Goal: Information Seeking & Learning: Learn about a topic

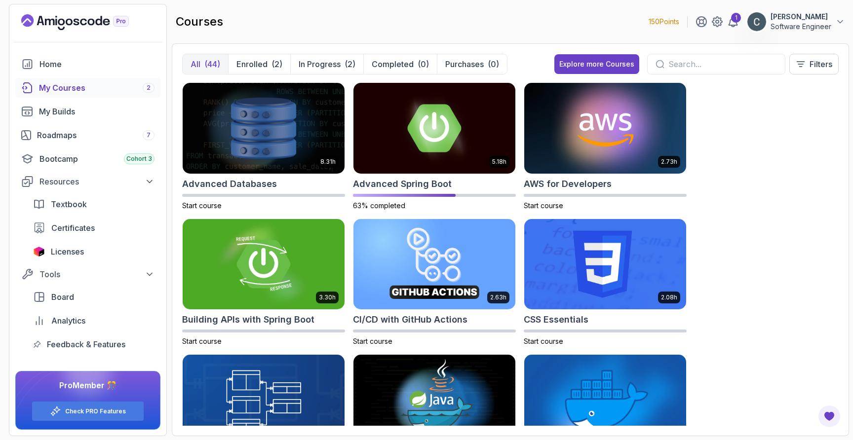
scroll to position [1344, 0]
click at [379, 107] on img at bounding box center [434, 127] width 170 height 95
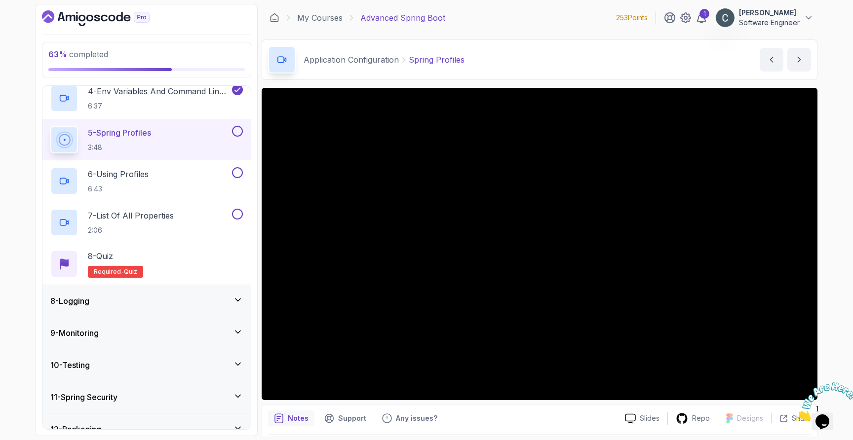
scroll to position [357, 0]
click at [182, 301] on div "8 - Logging" at bounding box center [146, 301] width 192 height 12
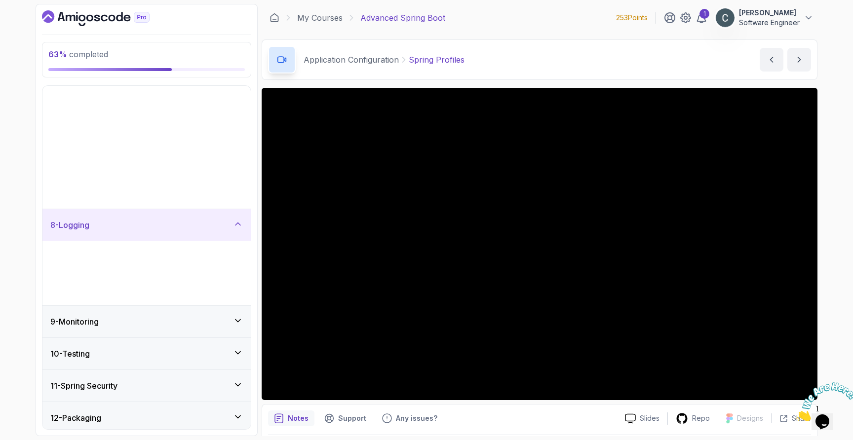
scroll to position [74, 0]
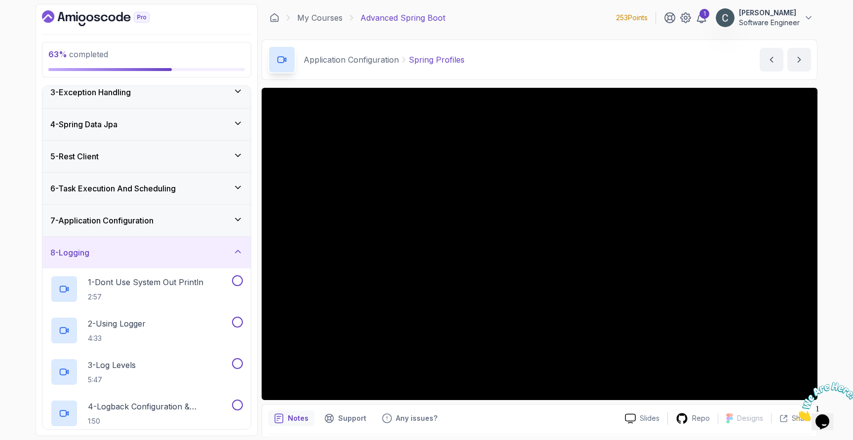
click at [159, 252] on div "8 - Logging" at bounding box center [146, 253] width 192 height 12
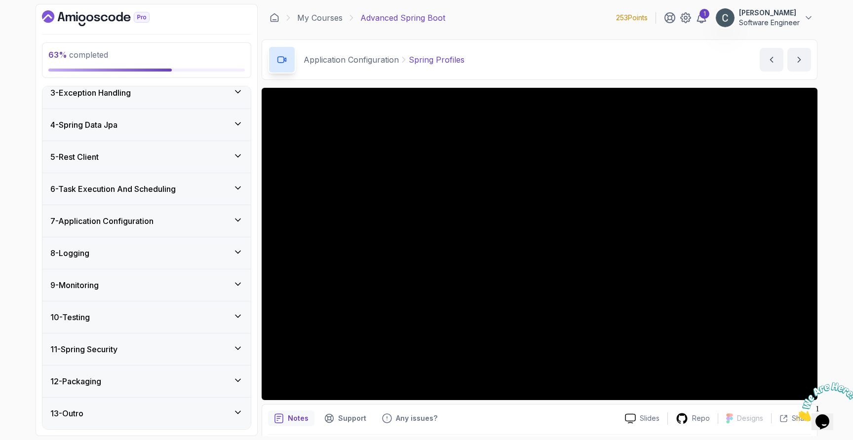
click at [163, 230] on div "7 - Application Configuration" at bounding box center [146, 221] width 208 height 32
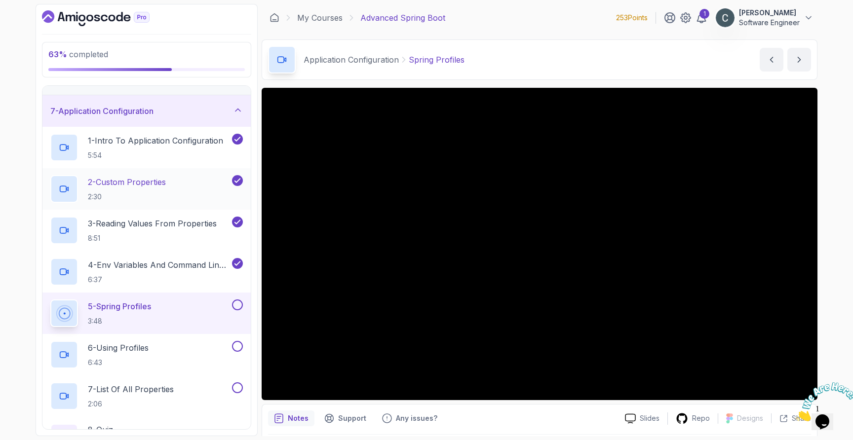
scroll to position [183, 0]
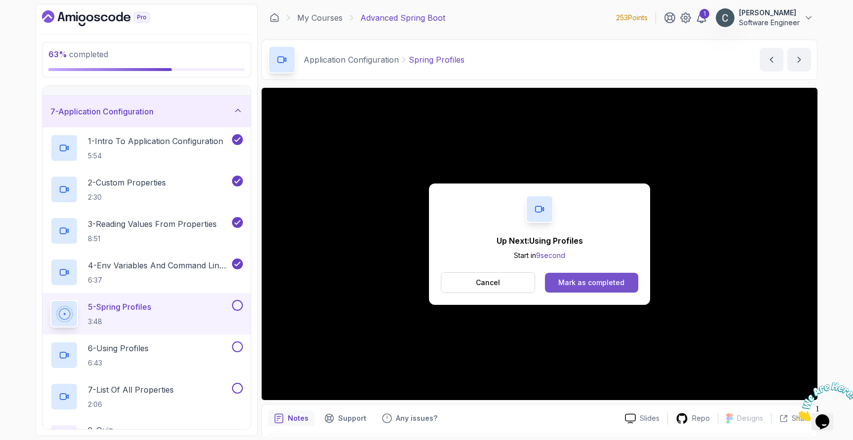
click at [573, 283] on div "Mark as completed" at bounding box center [591, 283] width 66 height 10
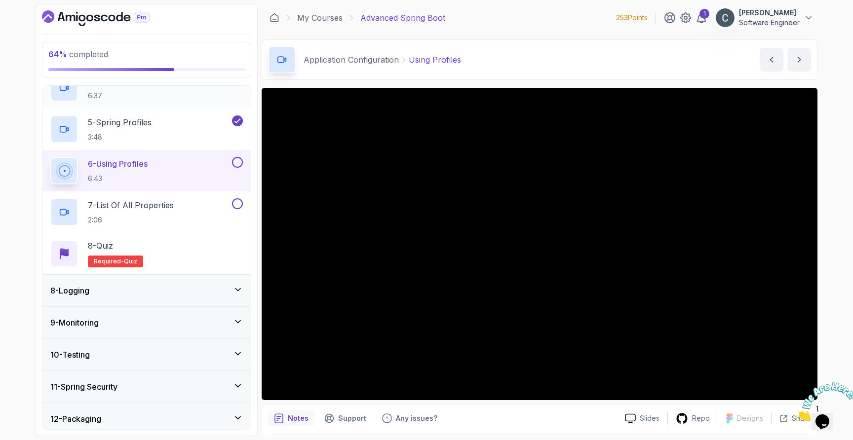
scroll to position [368, 0]
click at [588, 411] on div "Notes Support Any issues?" at bounding box center [442, 419] width 349 height 16
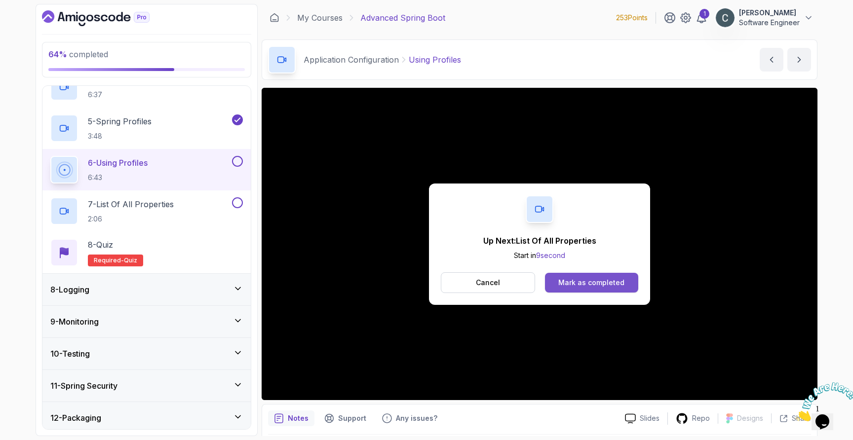
click at [577, 283] on div "Mark as completed" at bounding box center [591, 283] width 66 height 10
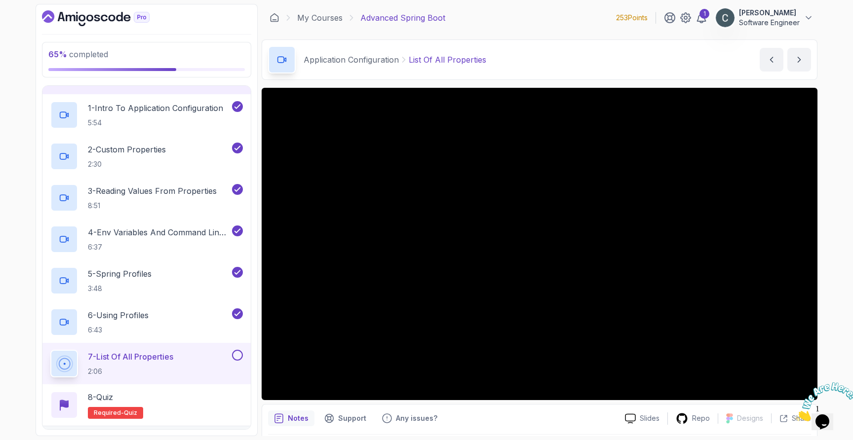
scroll to position [405, 0]
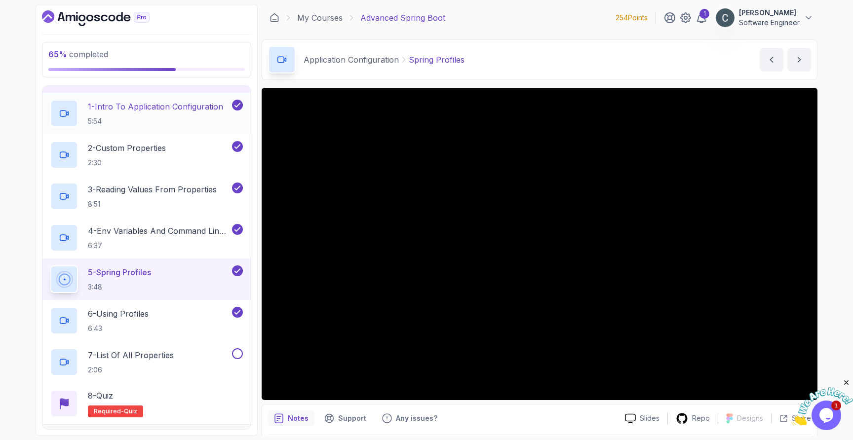
scroll to position [234, 0]
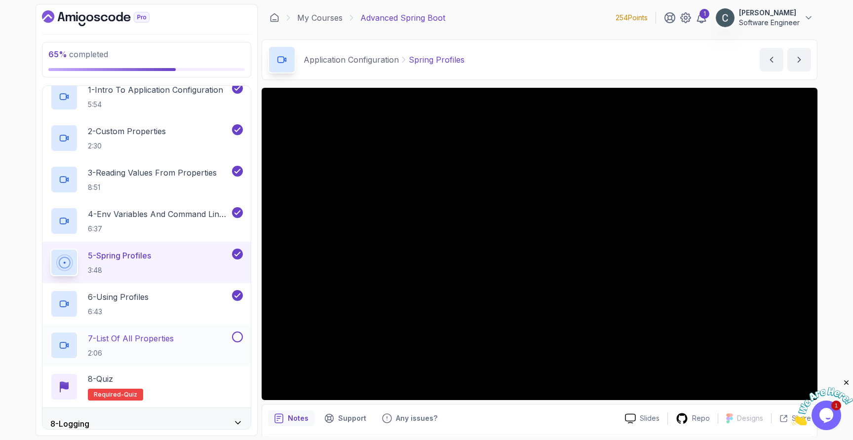
click at [166, 343] on p "7 - List Of All Properties" at bounding box center [131, 339] width 86 height 12
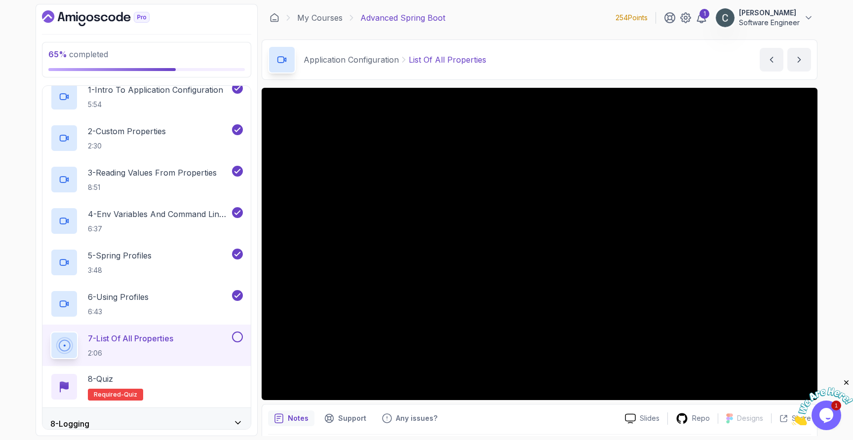
scroll to position [33, 0]
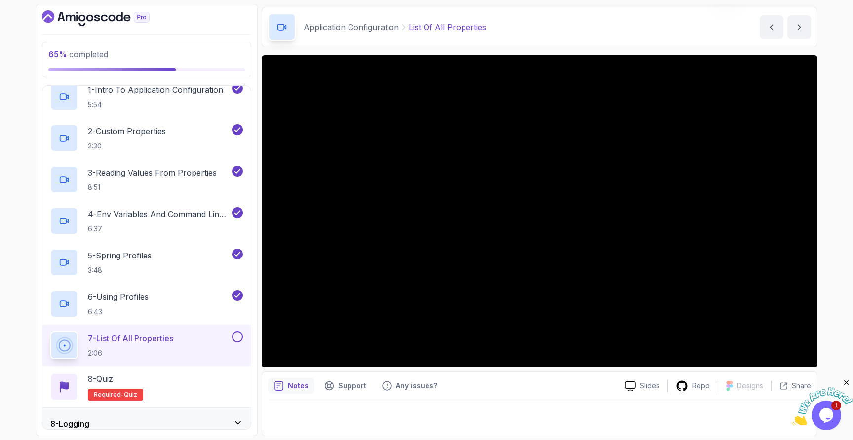
click at [301, 387] on p "Notes" at bounding box center [298, 386] width 21 height 10
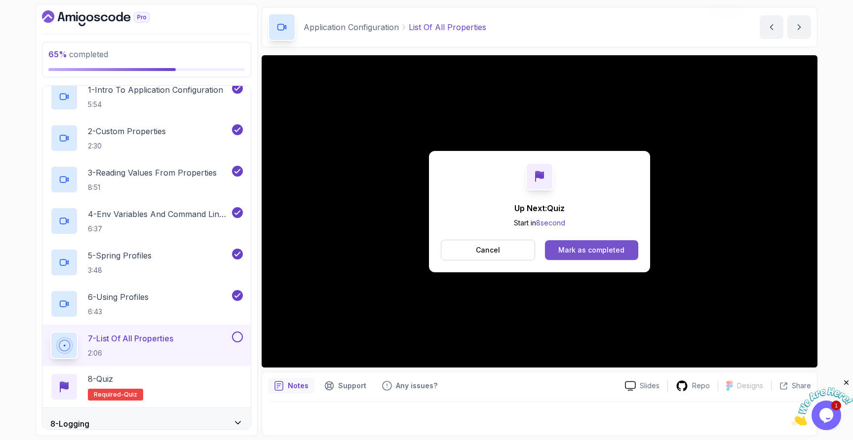
click at [586, 254] on div "Mark as completed" at bounding box center [591, 250] width 66 height 10
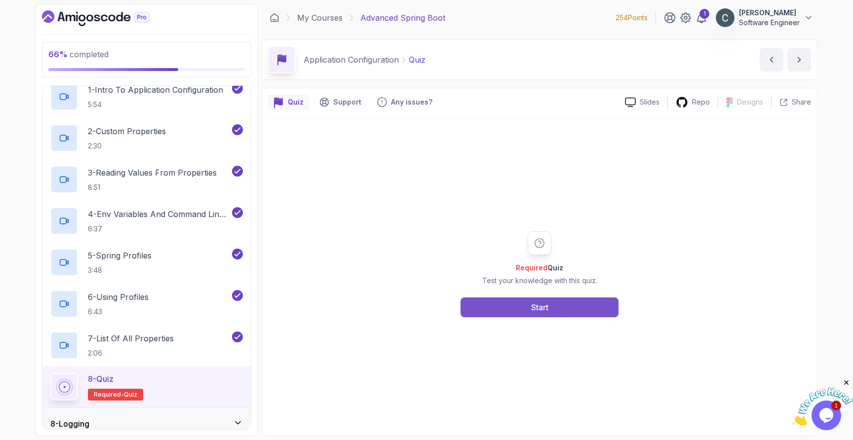
click at [549, 312] on button "Start" at bounding box center [539, 308] width 158 height 20
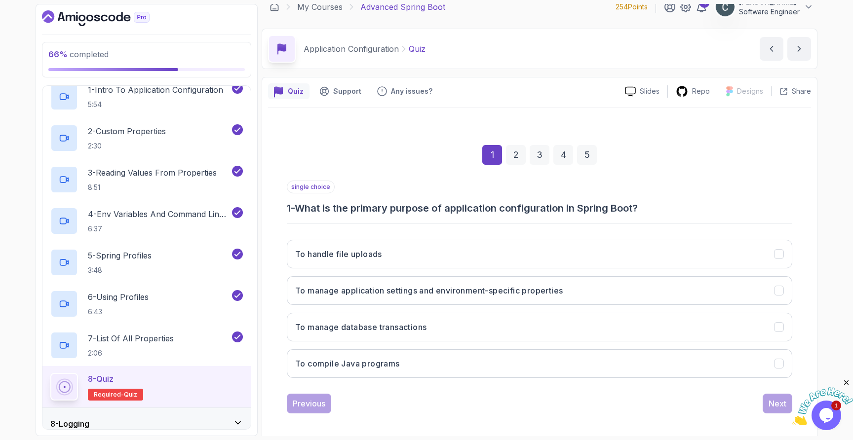
scroll to position [16, 0]
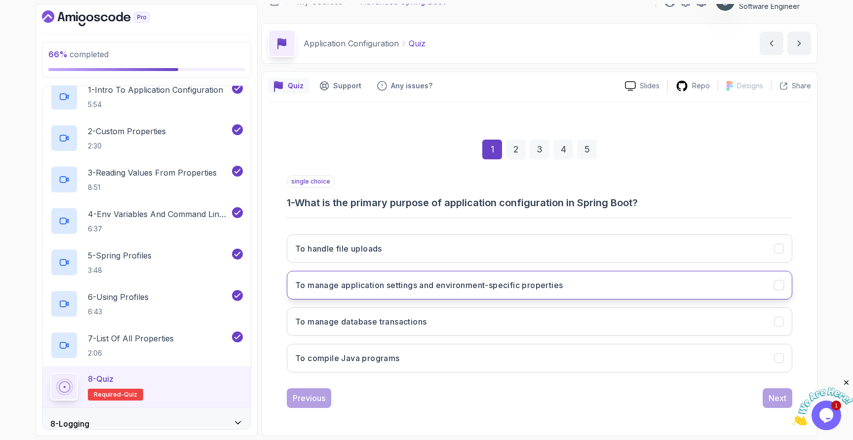
click at [540, 295] on button "To manage application settings and environment-specific properties" at bounding box center [539, 285] width 505 height 29
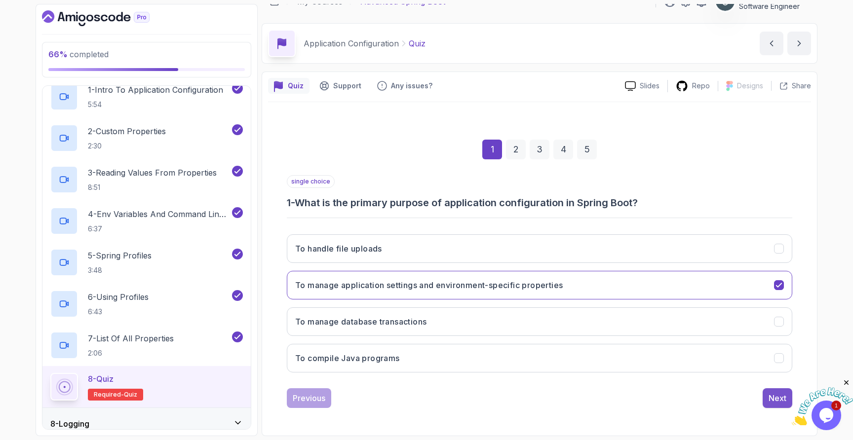
click at [763, 401] on button "Next" at bounding box center [777, 398] width 30 height 20
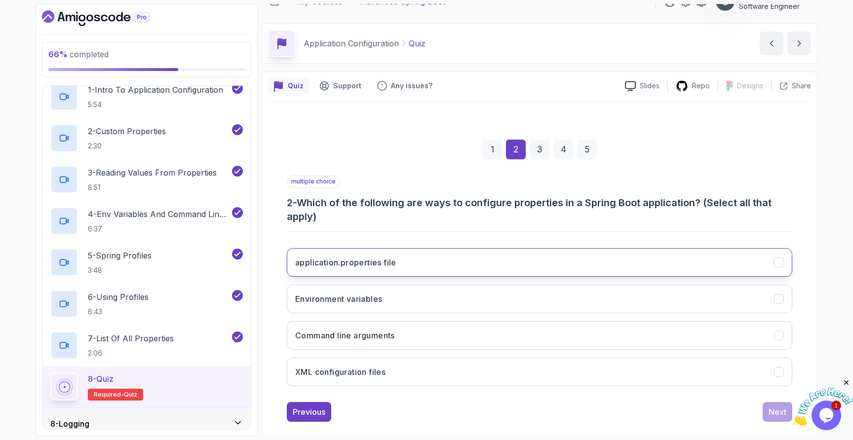
click at [417, 267] on button "application.properties file" at bounding box center [539, 262] width 505 height 29
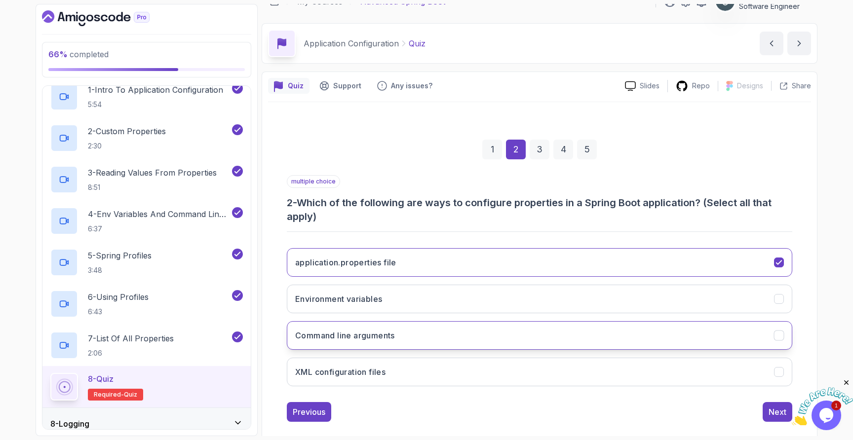
click at [402, 323] on button "Command line arguments" at bounding box center [539, 335] width 505 height 29
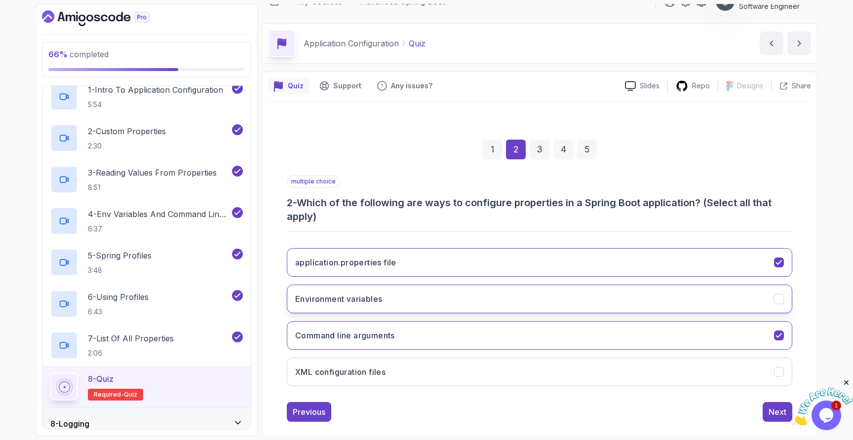
click at [402, 299] on button "Environment variables" at bounding box center [539, 299] width 505 height 29
click at [774, 407] on div "Next" at bounding box center [777, 412] width 18 height 12
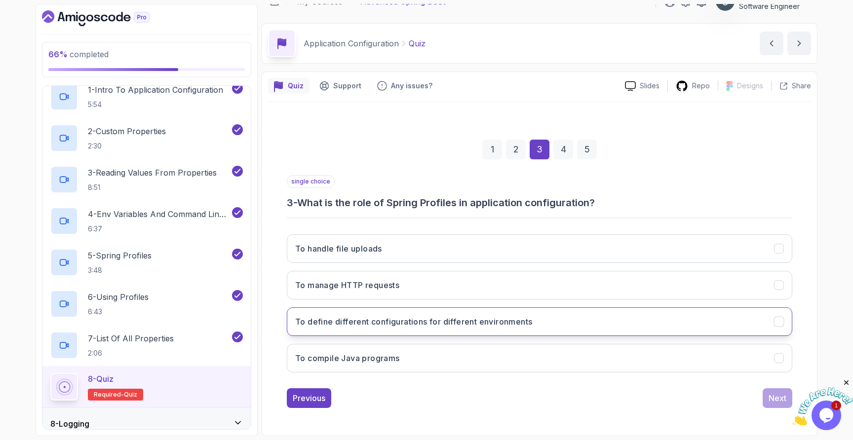
click at [588, 323] on button "To define different configurations for different environments" at bounding box center [539, 321] width 505 height 29
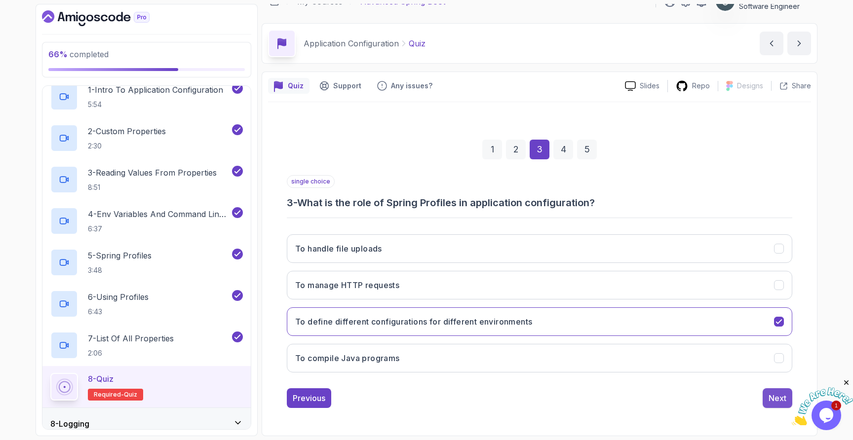
click at [779, 404] on div "Next" at bounding box center [777, 398] width 18 height 12
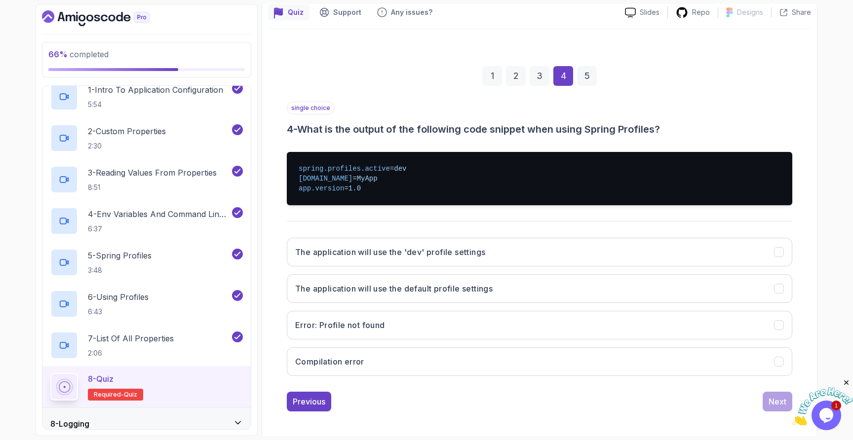
scroll to position [93, 0]
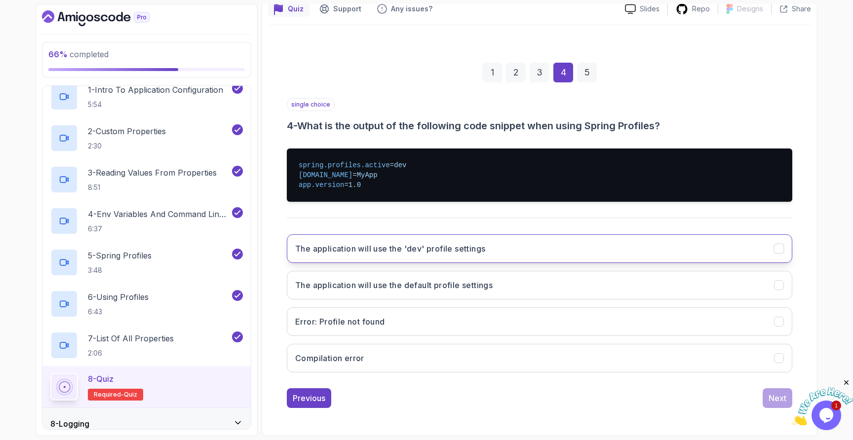
click at [516, 255] on button "The application will use the 'dev' profile settings" at bounding box center [539, 248] width 505 height 29
click at [776, 402] on div "Next" at bounding box center [777, 398] width 18 height 12
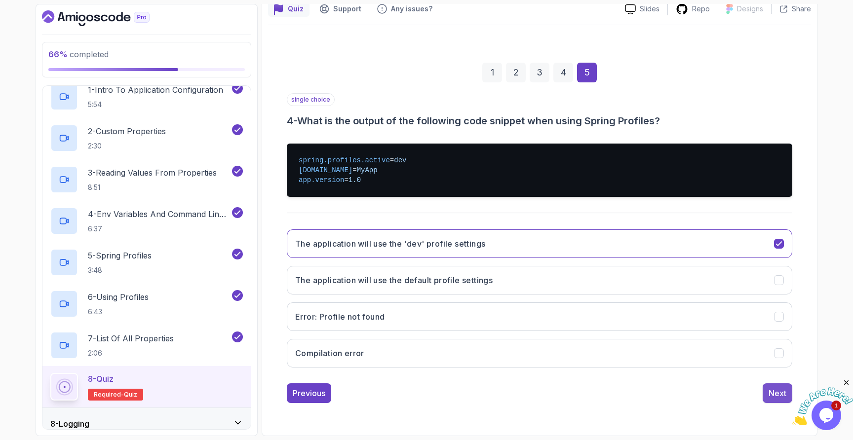
scroll to position [16, 0]
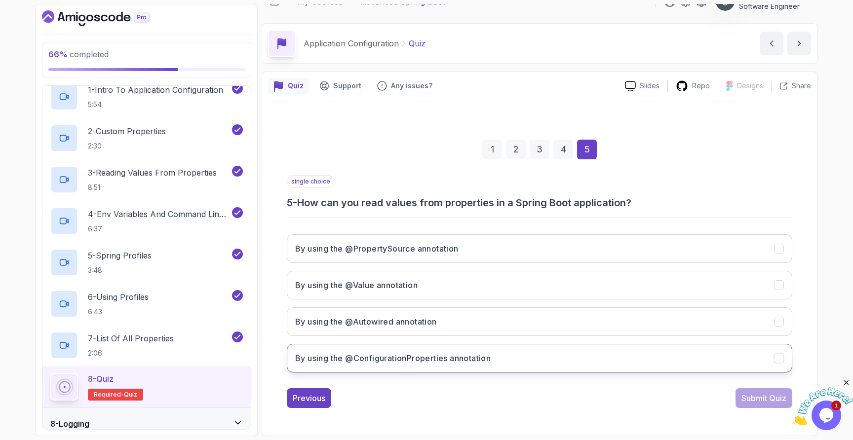
click at [547, 358] on button "By using the @ConfigurationProperties annotation" at bounding box center [539, 358] width 505 height 29
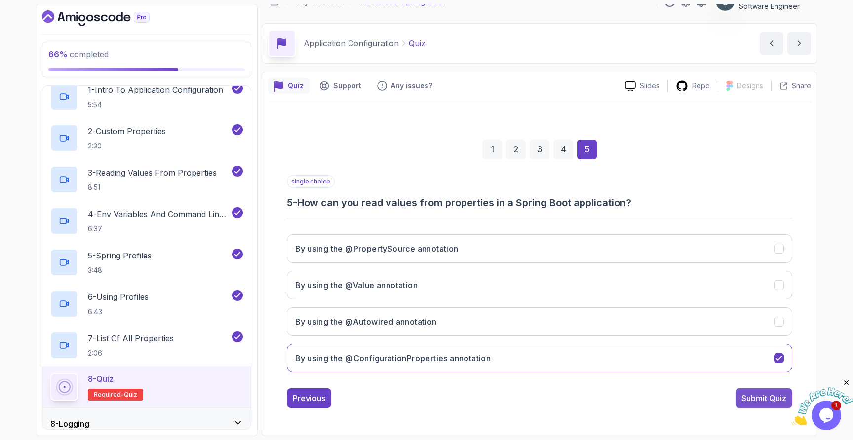
click at [756, 397] on div "Submit Quiz" at bounding box center [763, 398] width 45 height 12
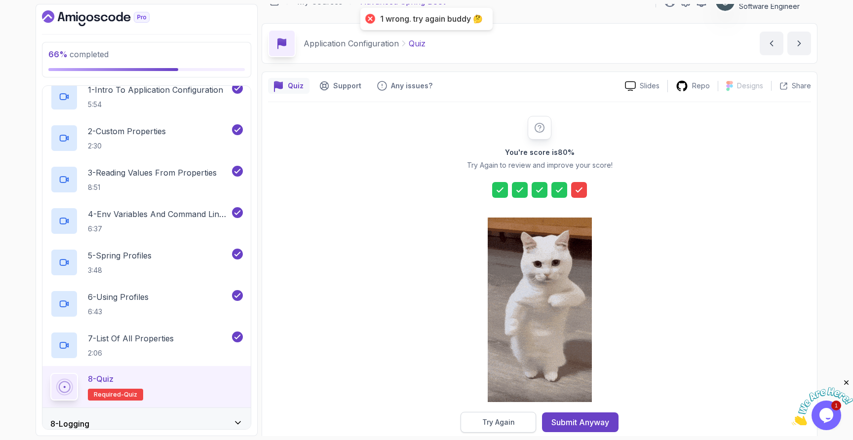
click at [512, 423] on div "Try Again" at bounding box center [498, 422] width 33 height 10
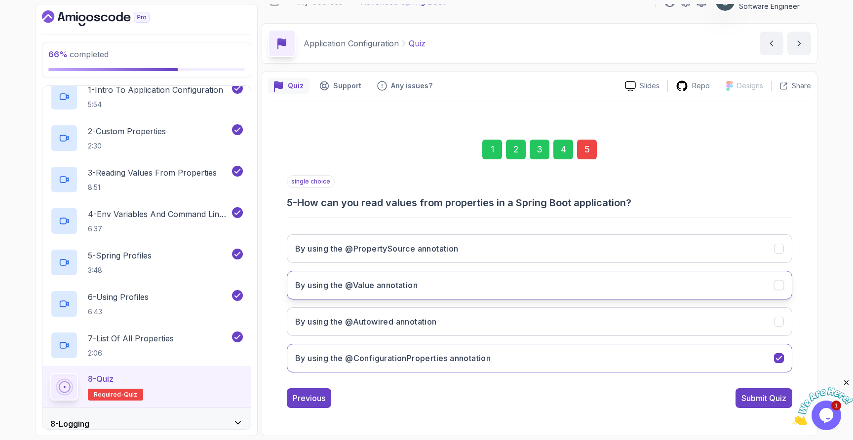
click at [534, 283] on button "By using the @Value annotation" at bounding box center [539, 285] width 505 height 29
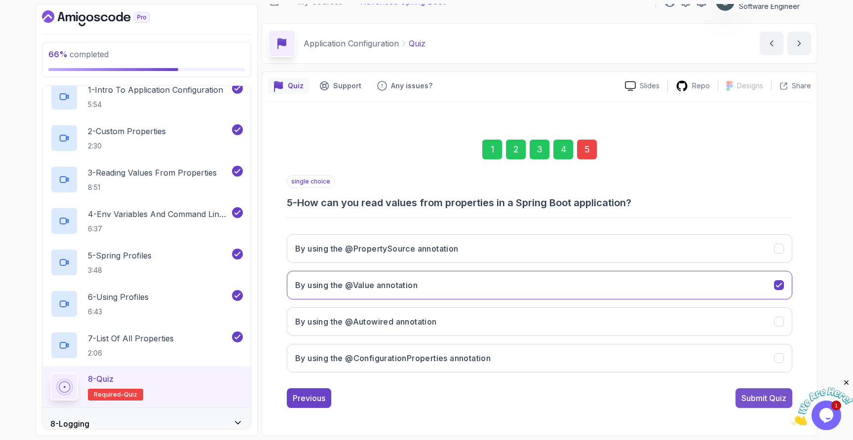
click at [756, 393] on div "Submit Quiz" at bounding box center [763, 398] width 45 height 12
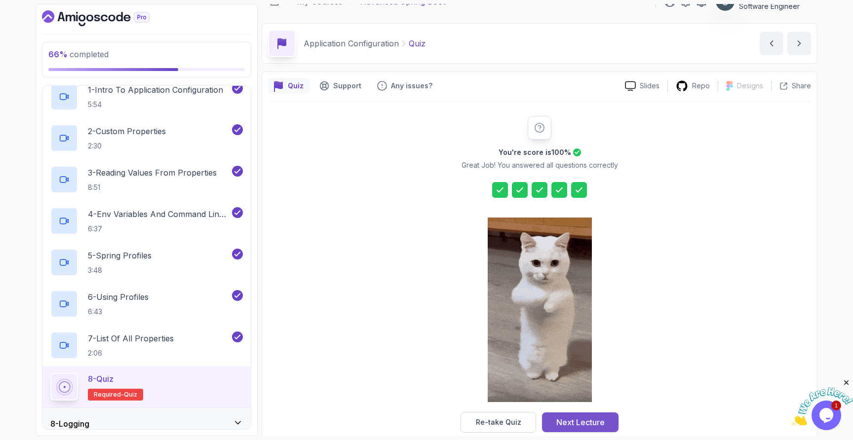
click at [598, 422] on div "Next Lecture" at bounding box center [580, 422] width 48 height 12
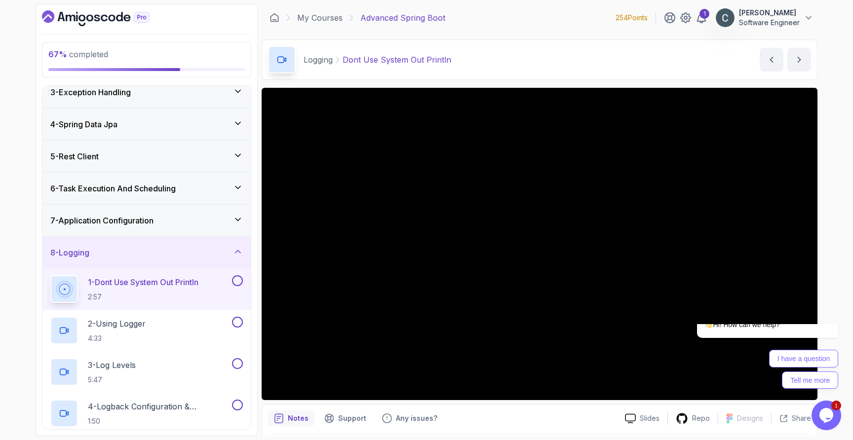
click at [93, 16] on icon "Dashboard" at bounding box center [89, 18] width 7 height 7
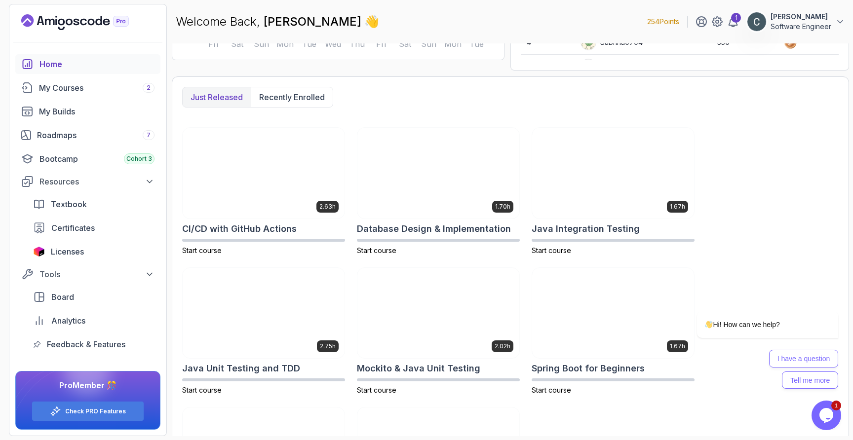
scroll to position [166, 0]
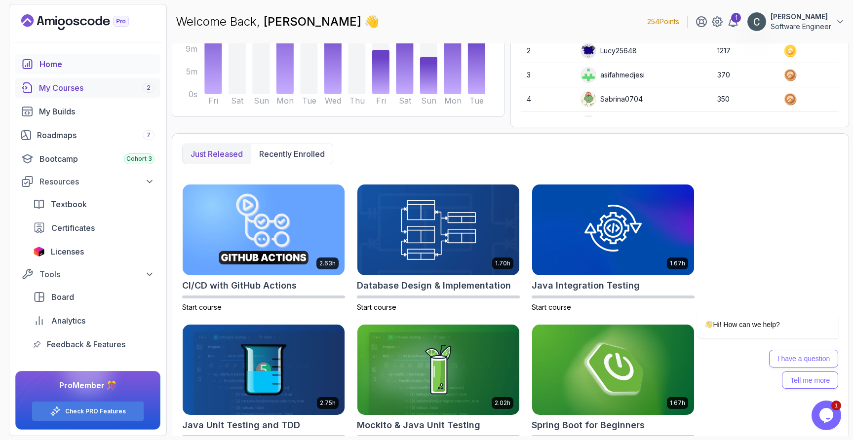
click at [90, 88] on div "My Courses 2" at bounding box center [96, 88] width 115 height 12
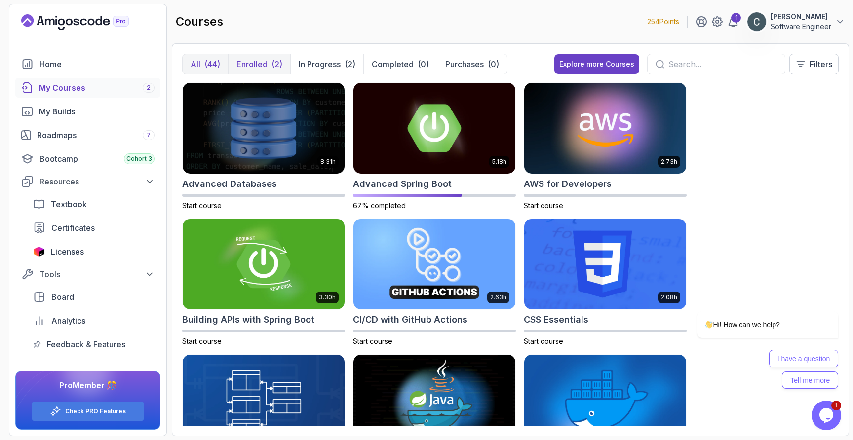
click at [259, 63] on p "Enrolled" at bounding box center [251, 64] width 31 height 12
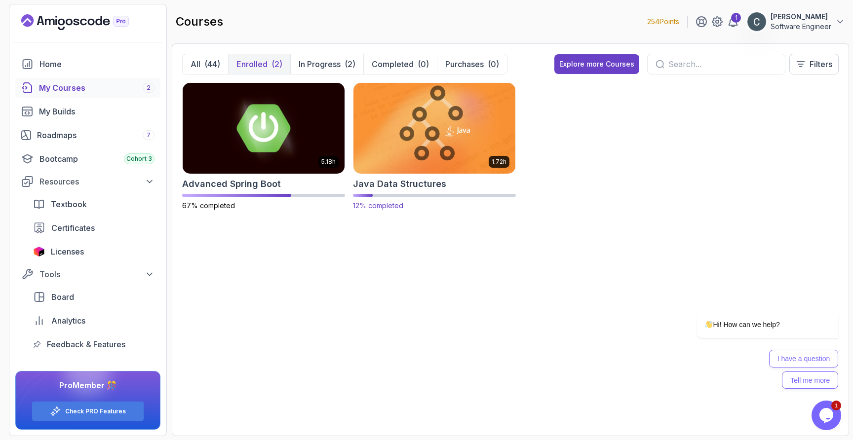
click at [423, 156] on img at bounding box center [434, 127] width 170 height 95
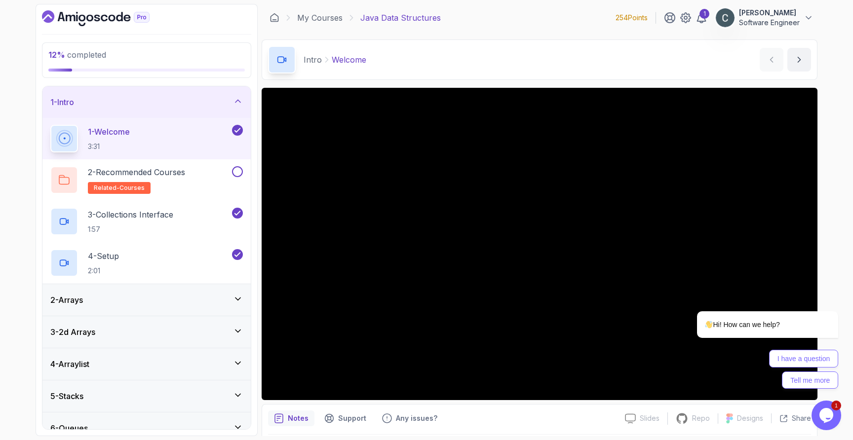
click at [122, 307] on div "2 - Arrays" at bounding box center [146, 300] width 208 height 32
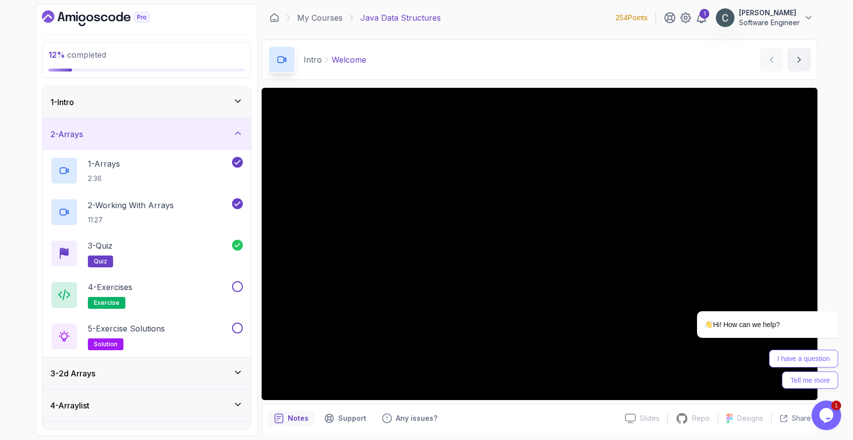
click at [178, 372] on div "3 - 2d Arrays" at bounding box center [146, 374] width 192 height 12
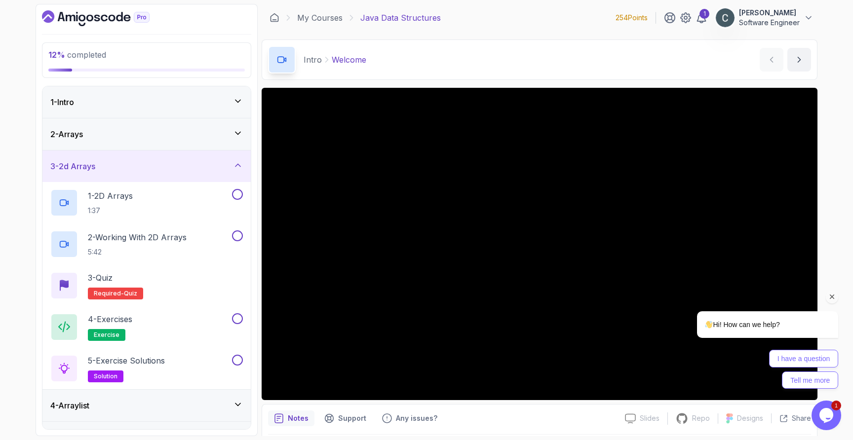
click at [833, 302] on div "Chat attention grabber" at bounding box center [832, 297] width 12 height 12
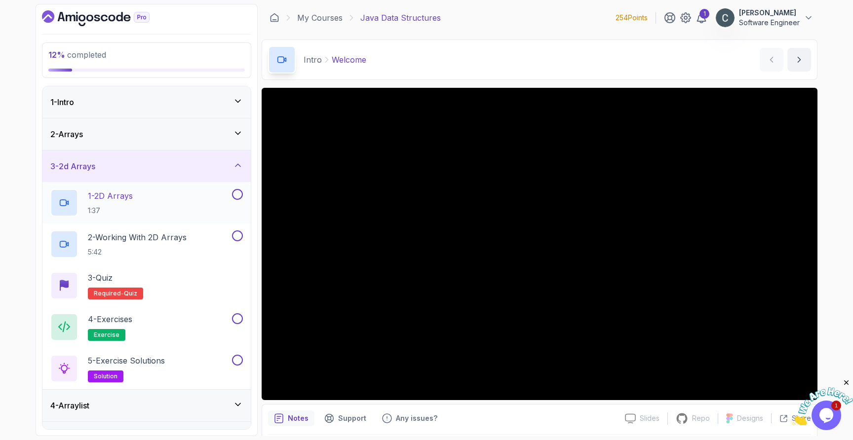
click at [165, 196] on div "1 - 2D Arrays 1:37" at bounding box center [140, 203] width 180 height 28
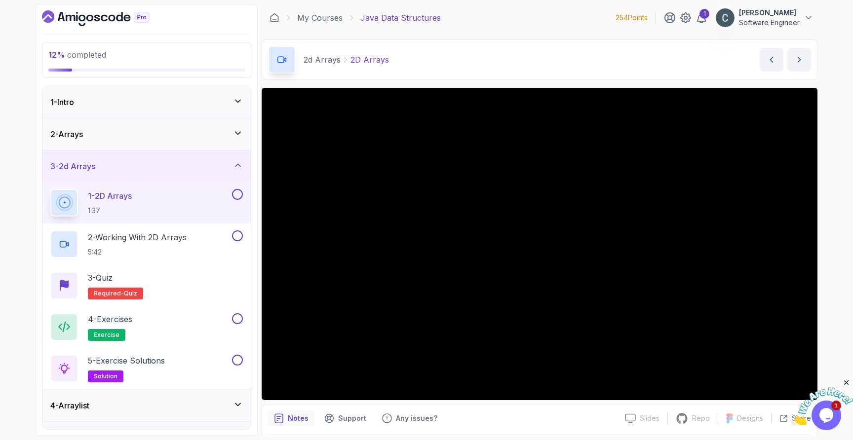
click at [792, 390] on img at bounding box center [822, 406] width 61 height 39
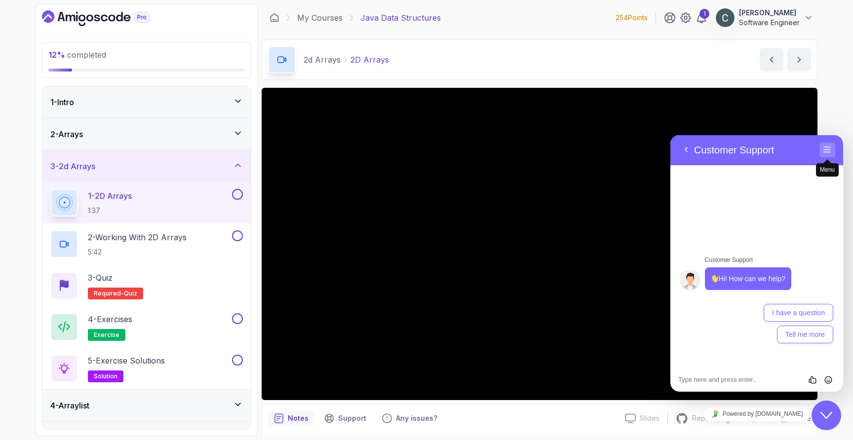
click at [824, 152] on button "Menu" at bounding box center [827, 150] width 16 height 15
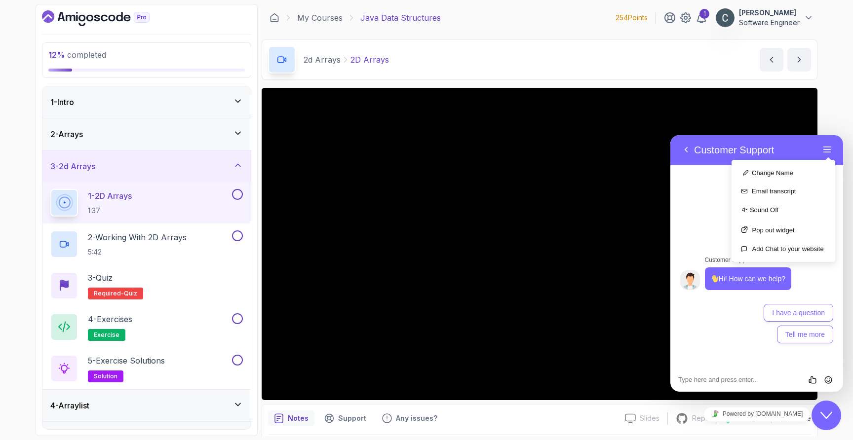
click at [832, 123] on div "12 % completed 1 - Intro 2 - Arrays 3 - 2d Arrays 1 - 2D Arrays 1:37 2 - Workin…" at bounding box center [426, 220] width 853 height 440
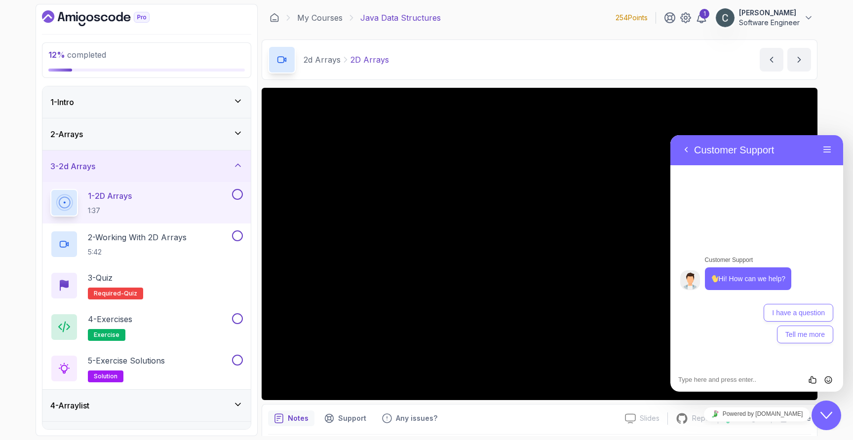
click at [822, 415] on icon "Close Chat This icon closes the chat window." at bounding box center [826, 416] width 12 height 12
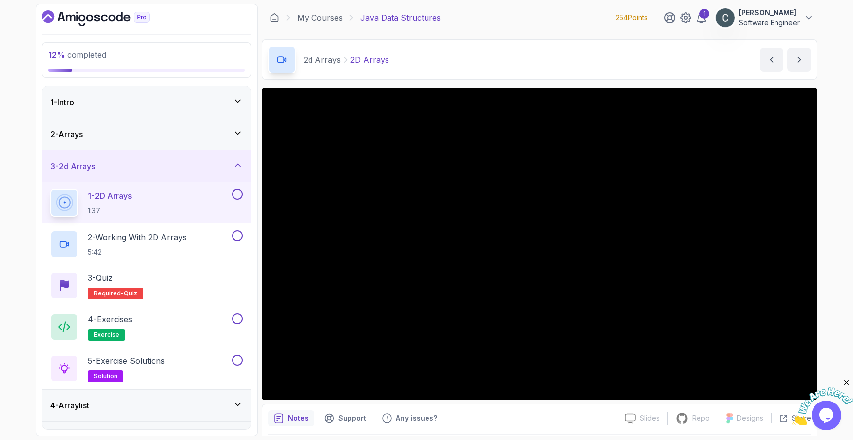
click at [242, 193] on button at bounding box center [237, 194] width 11 height 11
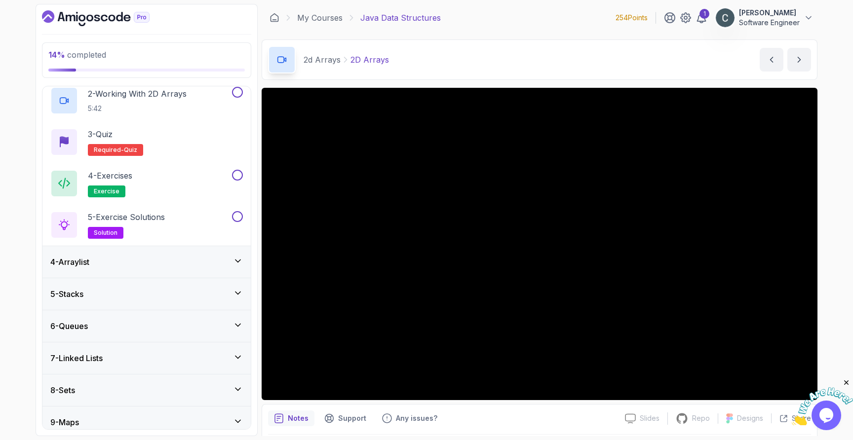
scroll to position [89, 0]
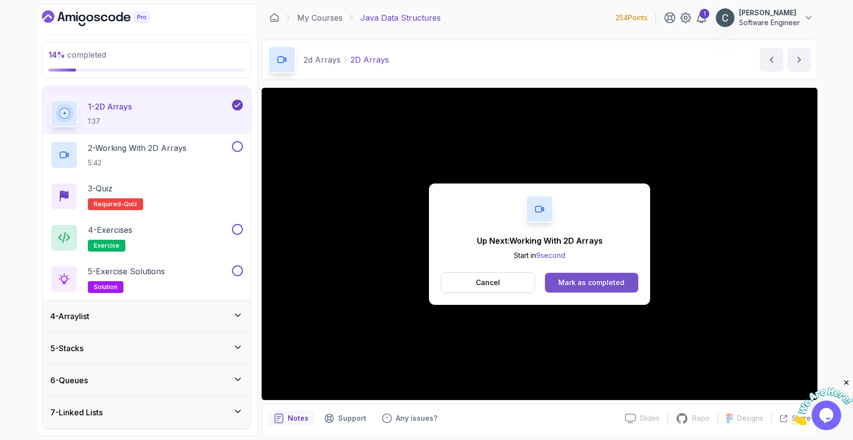
click at [607, 280] on div "Mark as completed" at bounding box center [591, 283] width 66 height 10
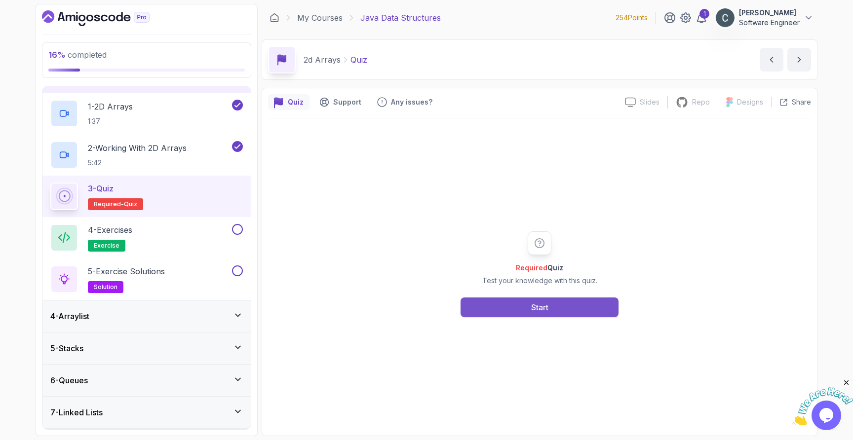
click at [553, 310] on button "Start" at bounding box center [539, 308] width 158 height 20
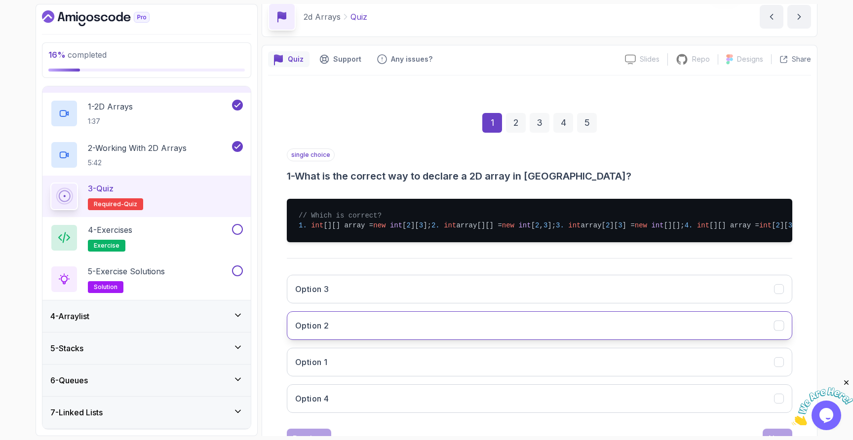
scroll to position [113, 0]
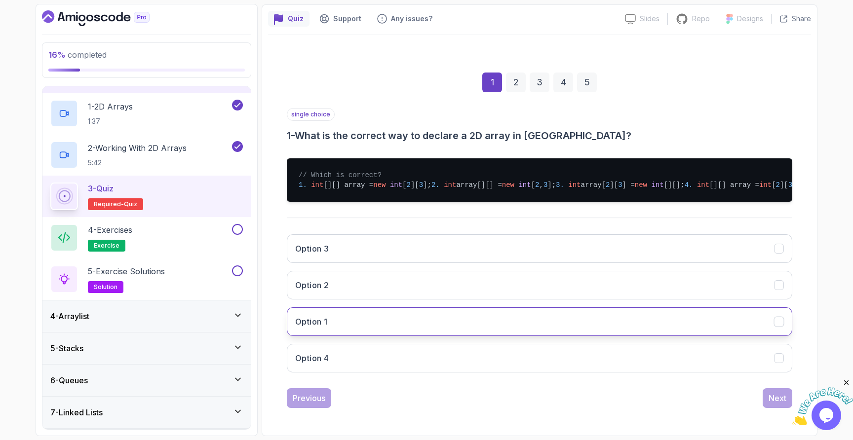
click at [355, 312] on button "Option 1" at bounding box center [539, 321] width 505 height 29
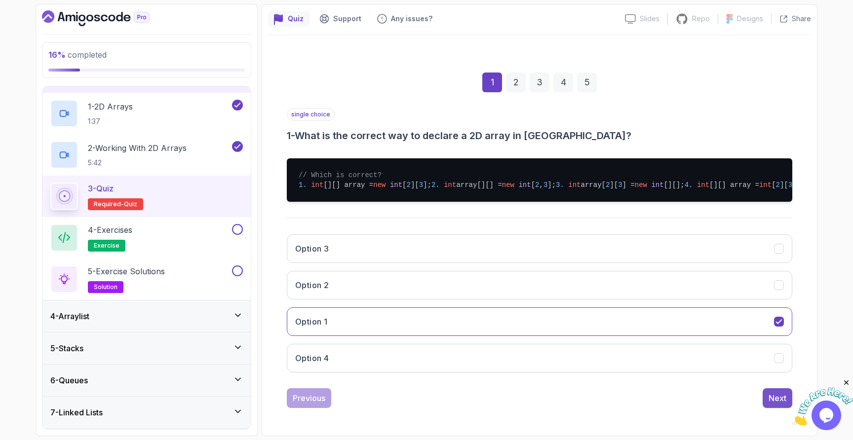
click at [775, 396] on div "Next" at bounding box center [777, 398] width 18 height 12
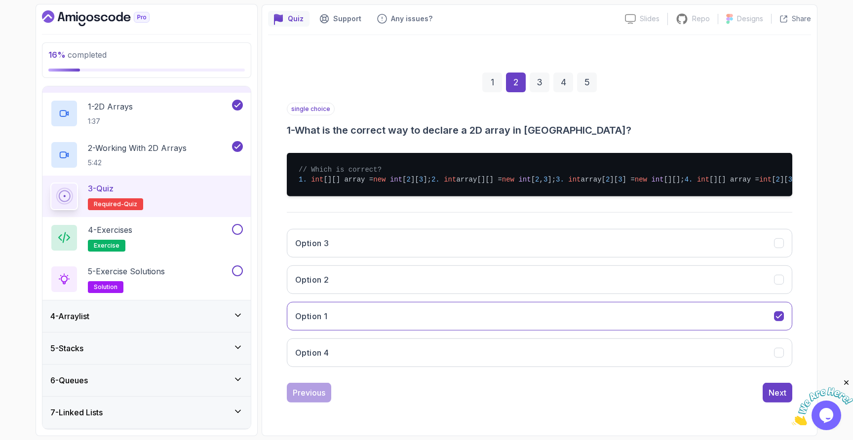
scroll to position [0, 0]
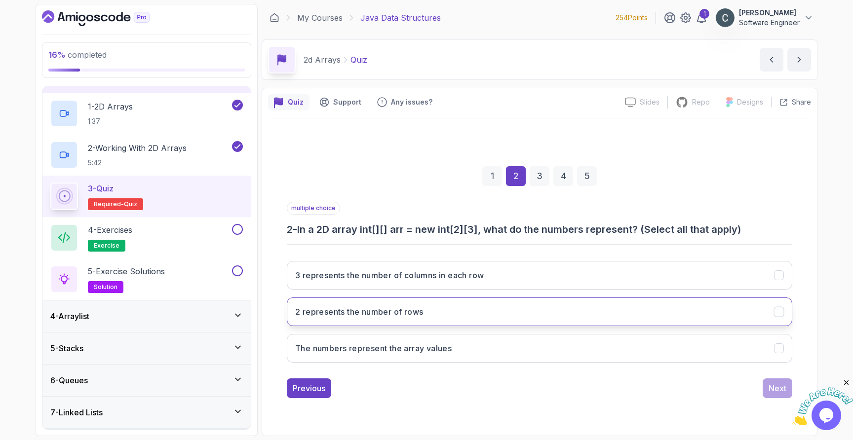
click at [375, 305] on button "2 represents the number of rows" at bounding box center [539, 312] width 505 height 29
click at [782, 387] on div "Next" at bounding box center [777, 388] width 18 height 12
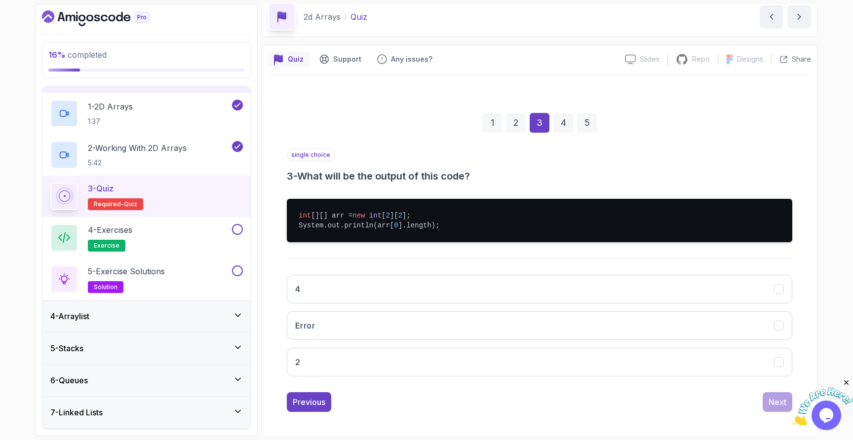
scroll to position [47, 0]
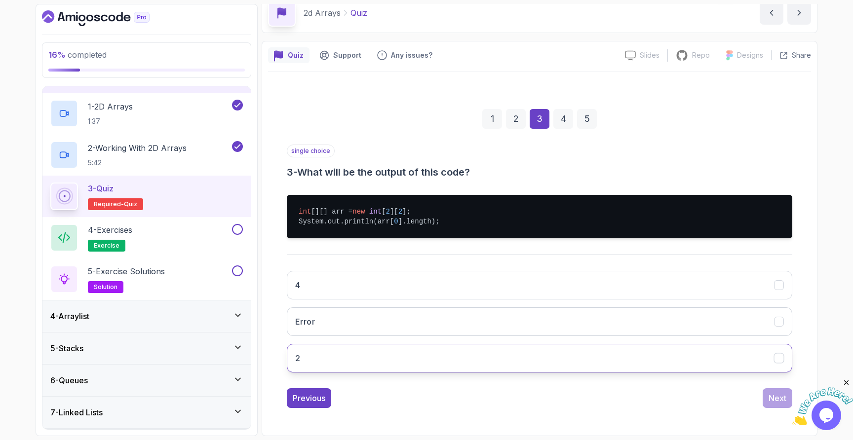
click at [405, 365] on button "2" at bounding box center [539, 358] width 505 height 29
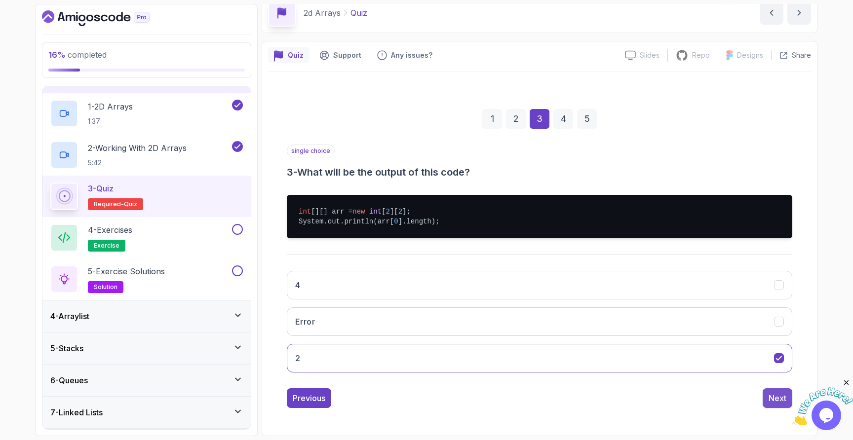
click at [770, 396] on div "Next" at bounding box center [777, 398] width 18 height 12
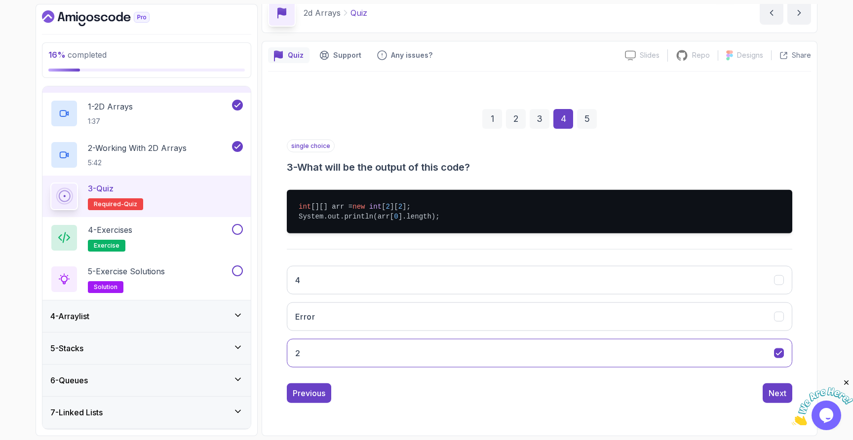
scroll to position [16, 0]
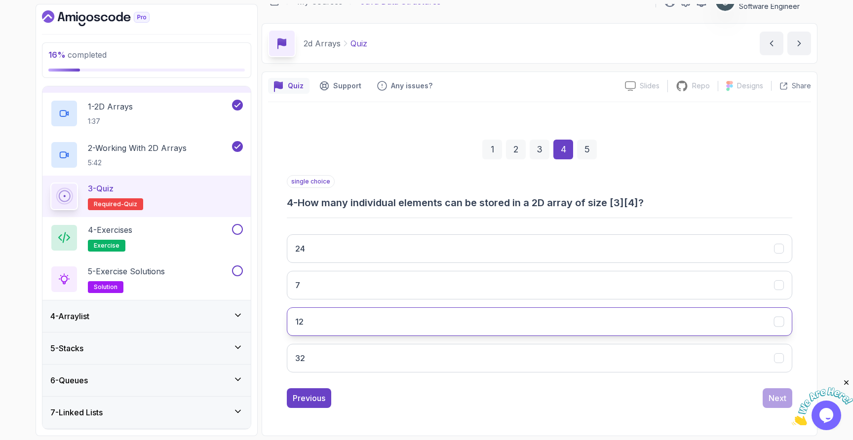
click at [341, 319] on button "12" at bounding box center [539, 321] width 505 height 29
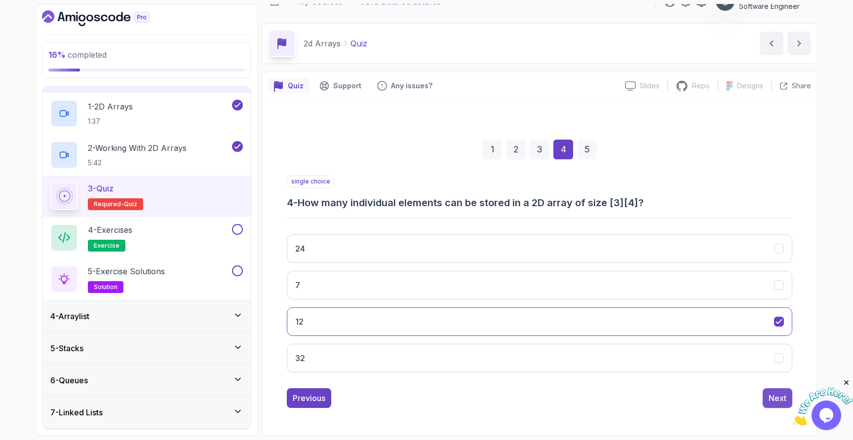
click at [771, 391] on button "Next" at bounding box center [777, 398] width 30 height 20
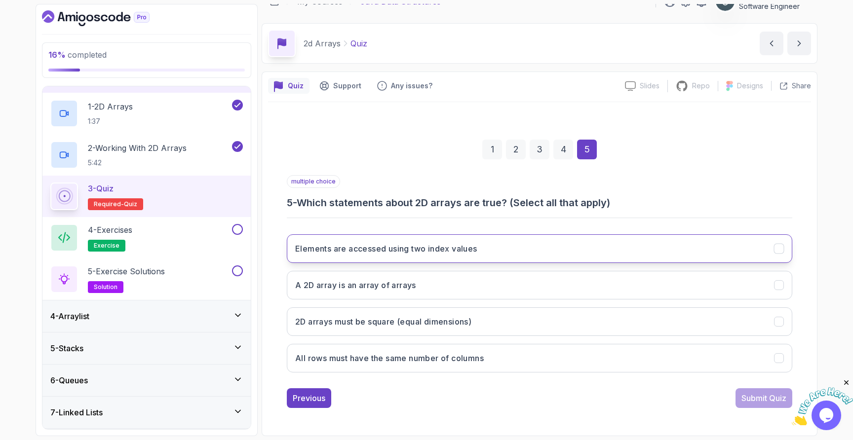
click at [487, 241] on button "Elements are accessed using two index values" at bounding box center [539, 248] width 505 height 29
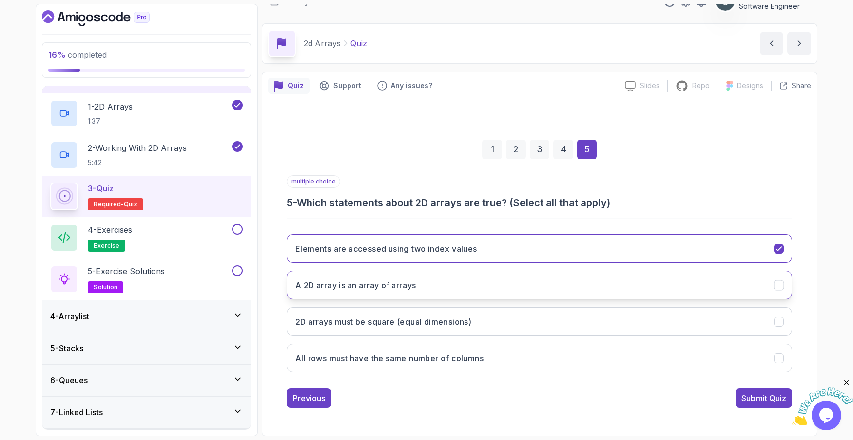
click at [467, 287] on button "A 2D array is an array of arrays" at bounding box center [539, 285] width 505 height 29
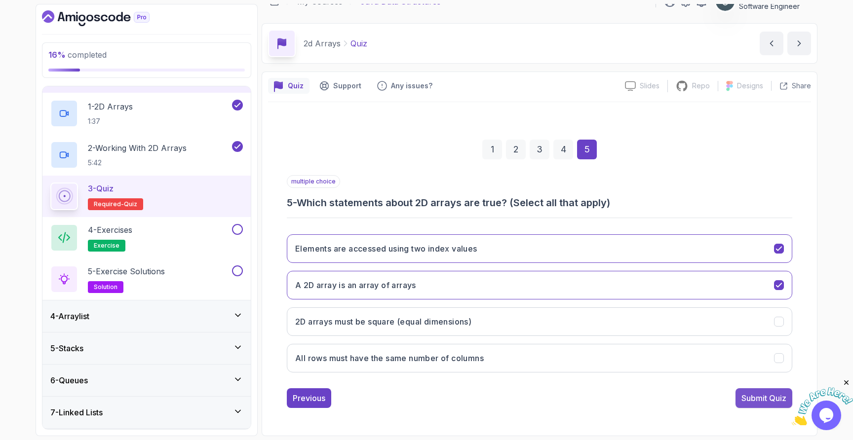
click at [766, 394] on div "Submit Quiz" at bounding box center [763, 398] width 45 height 12
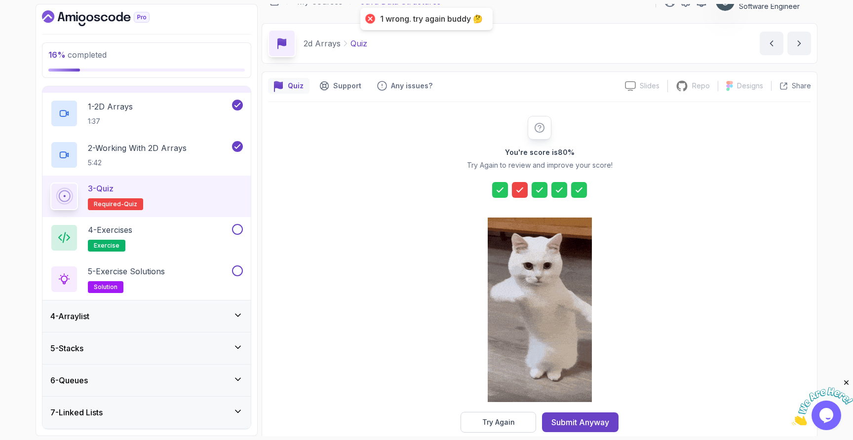
click at [488, 407] on div at bounding box center [540, 311] width 104 height 202
click at [488, 418] on div "Try Again" at bounding box center [498, 422] width 33 height 10
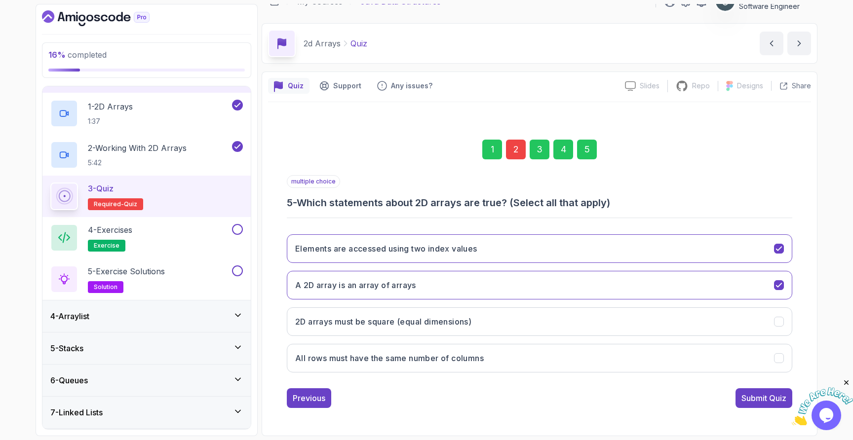
click at [514, 148] on div "2" at bounding box center [516, 150] width 20 height 20
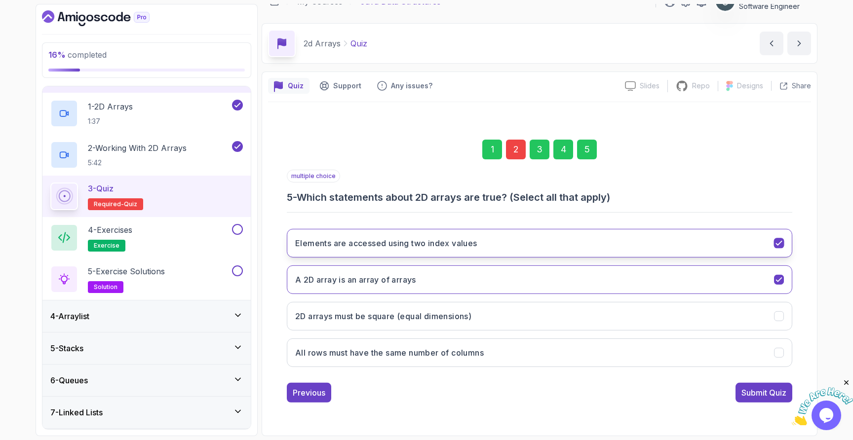
scroll to position [0, 0]
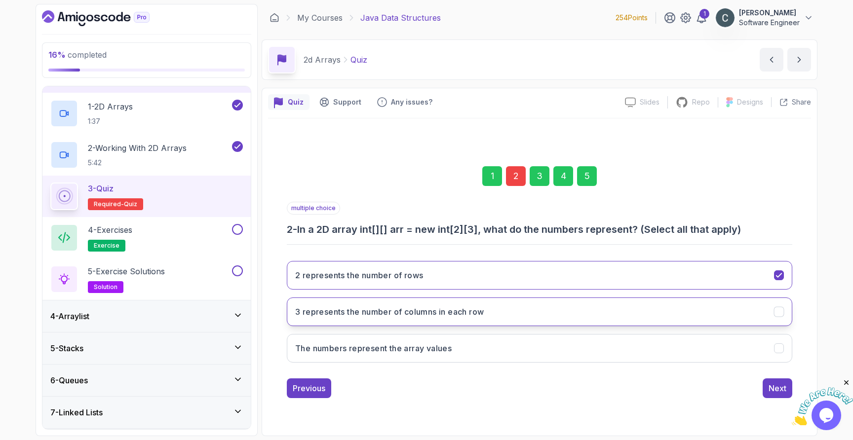
click at [489, 318] on button "3 represents the number of columns in each row" at bounding box center [539, 312] width 505 height 29
click at [763, 391] on button "Next" at bounding box center [777, 388] width 30 height 20
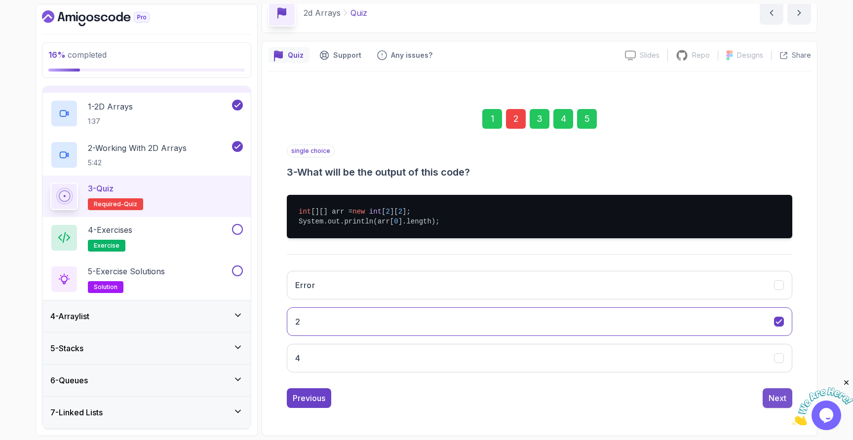
click at [777, 399] on div "Next" at bounding box center [777, 398] width 18 height 12
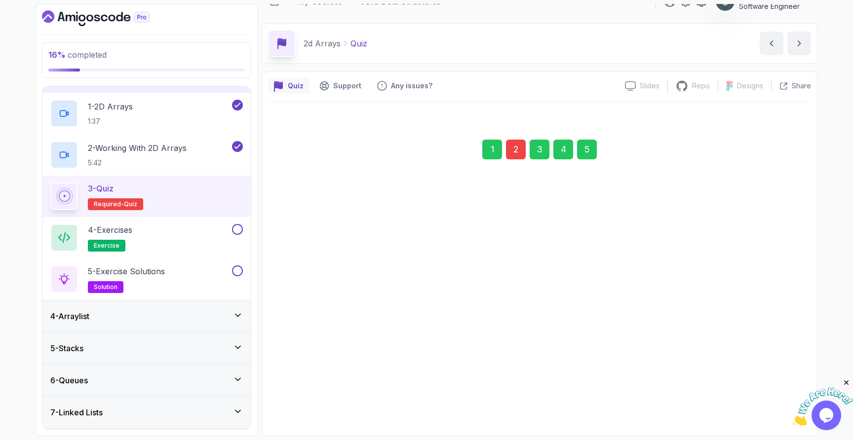
scroll to position [16, 0]
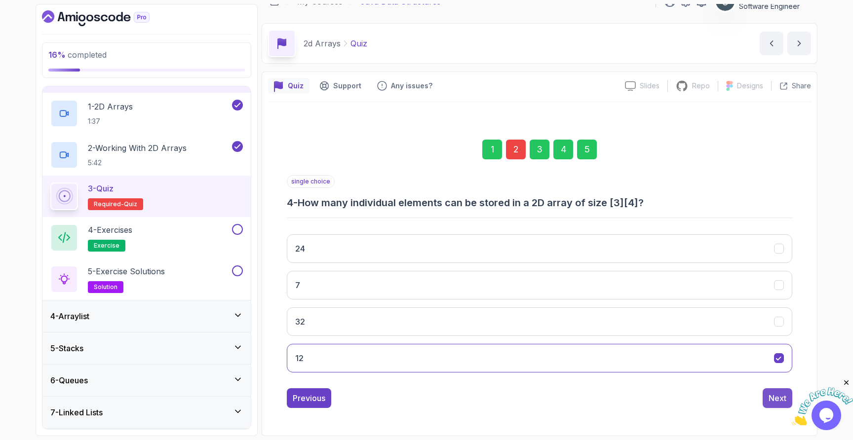
click at [778, 405] on button "Next" at bounding box center [777, 398] width 30 height 20
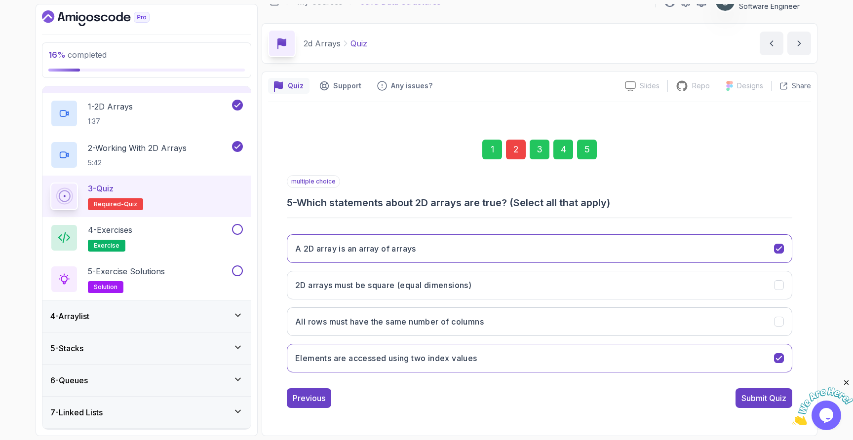
click at [777, 405] on button "Submit Quiz" at bounding box center [763, 398] width 57 height 20
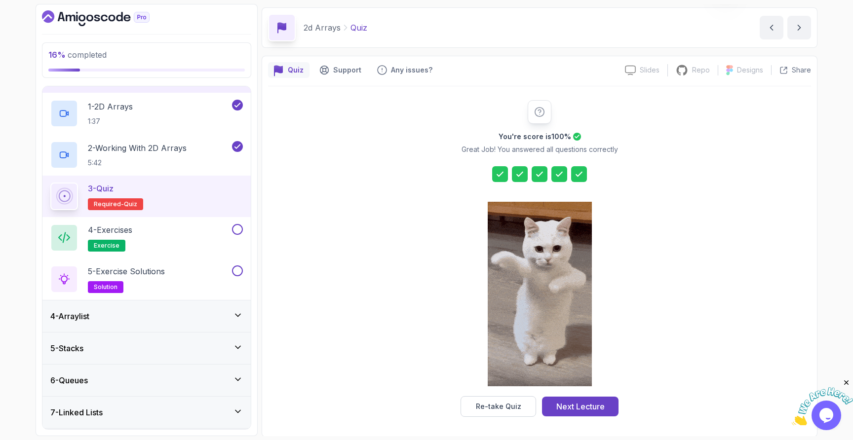
scroll to position [33, 0]
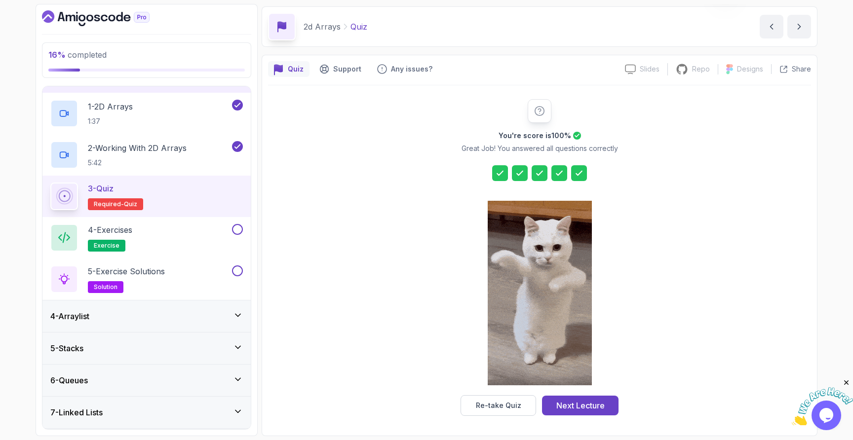
click at [587, 404] on div "Next Lecture" at bounding box center [580, 406] width 48 height 12
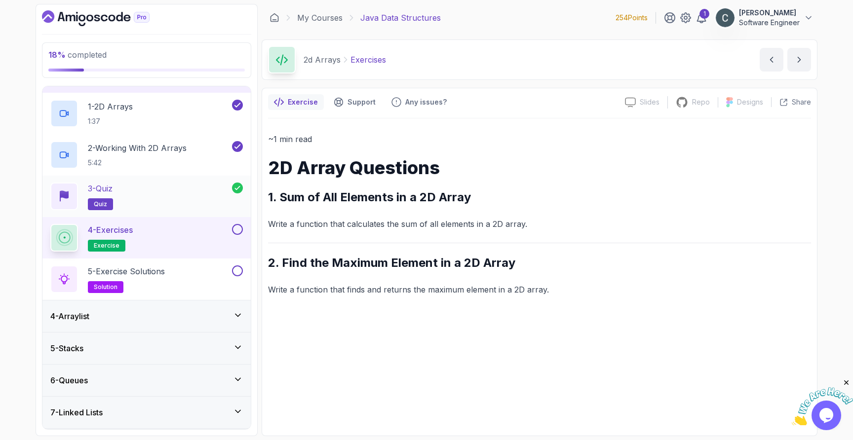
click at [127, 200] on div "3 - Quiz quiz" at bounding box center [141, 197] width 182 height 28
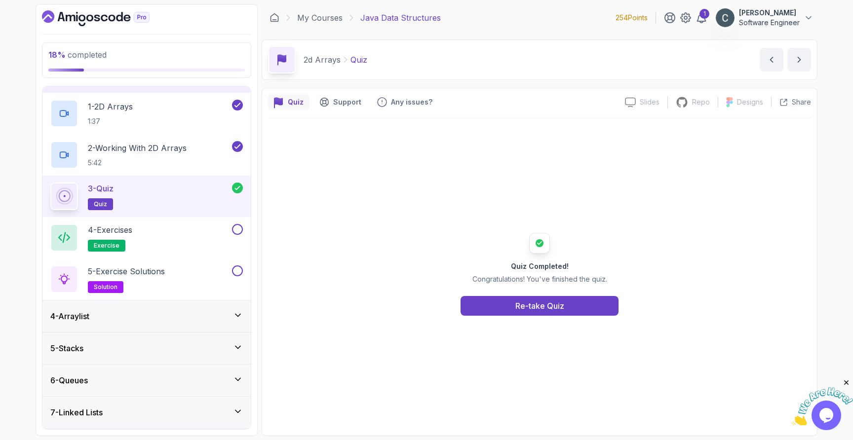
click at [119, 188] on div "3 - Quiz quiz" at bounding box center [141, 197] width 182 height 28
click at [521, 304] on div "Re-take Quiz" at bounding box center [539, 306] width 49 height 12
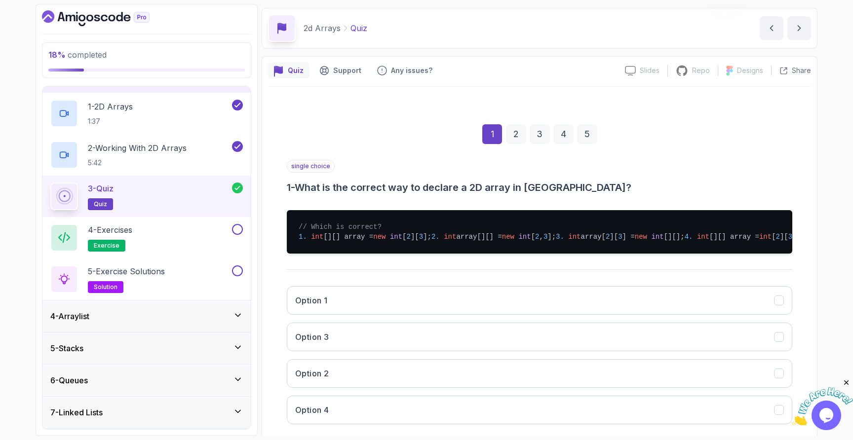
scroll to position [91, 0]
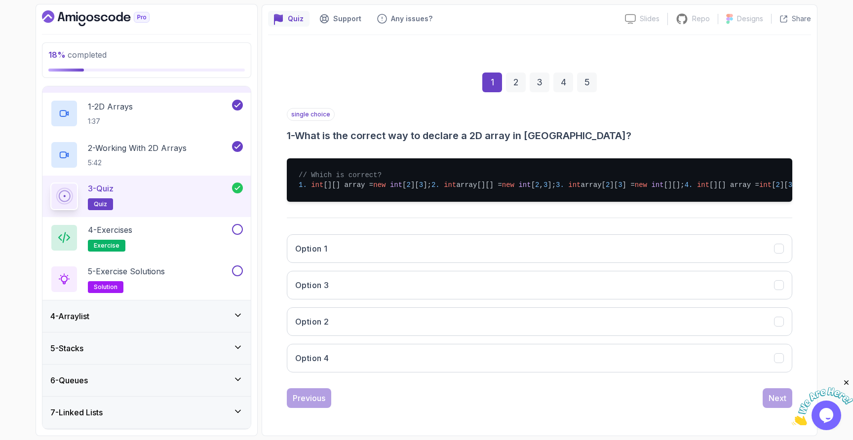
click at [552, 75] on div "1 2 3 4 5" at bounding box center [539, 82] width 505 height 51
click at [561, 76] on div "4" at bounding box center [563, 83] width 20 height 20
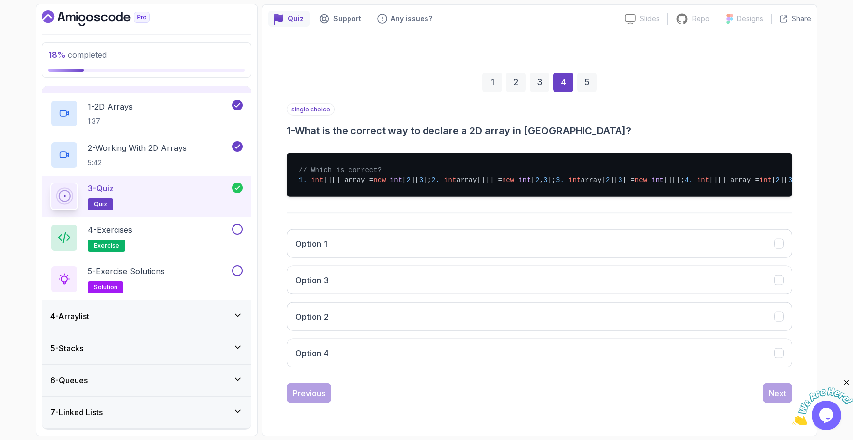
scroll to position [16, 0]
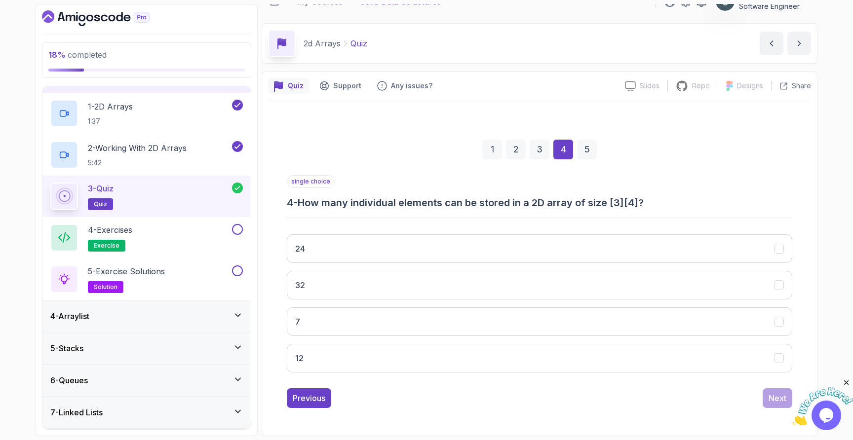
click at [537, 152] on div "3" at bounding box center [539, 150] width 20 height 20
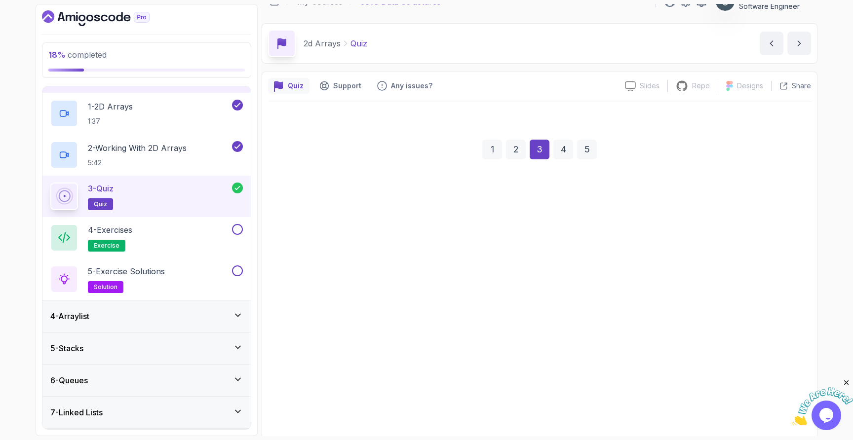
scroll to position [47, 0]
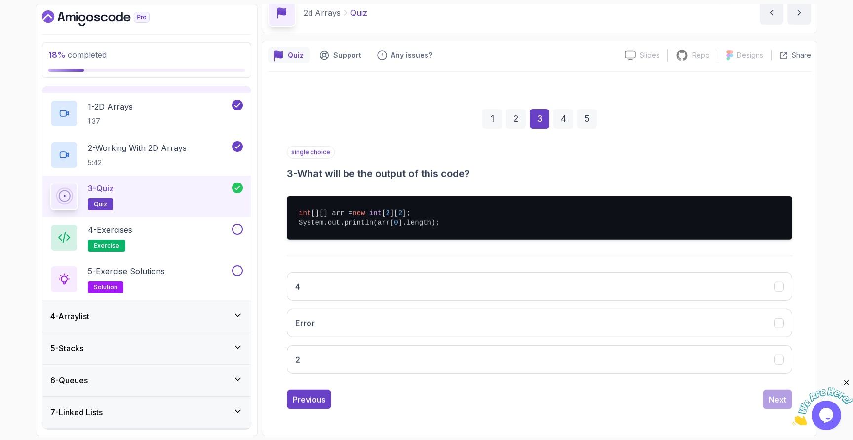
click at [517, 152] on div "single choice 3 - What will be the output of this code?" at bounding box center [539, 163] width 505 height 35
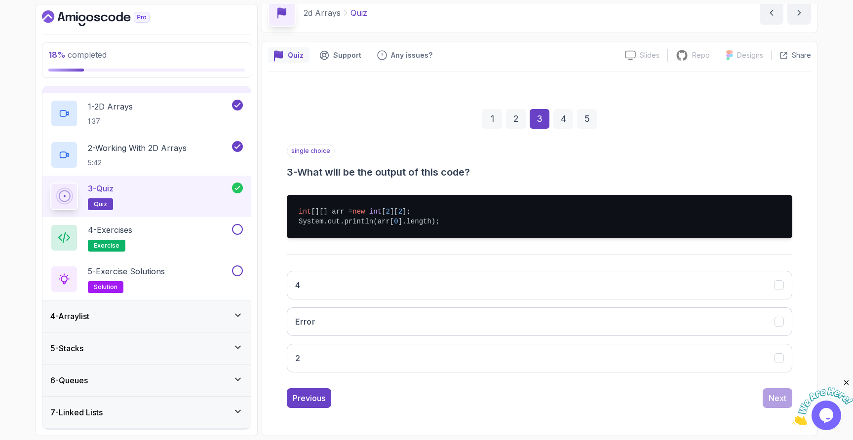
click at [515, 123] on div "2" at bounding box center [516, 119] width 20 height 20
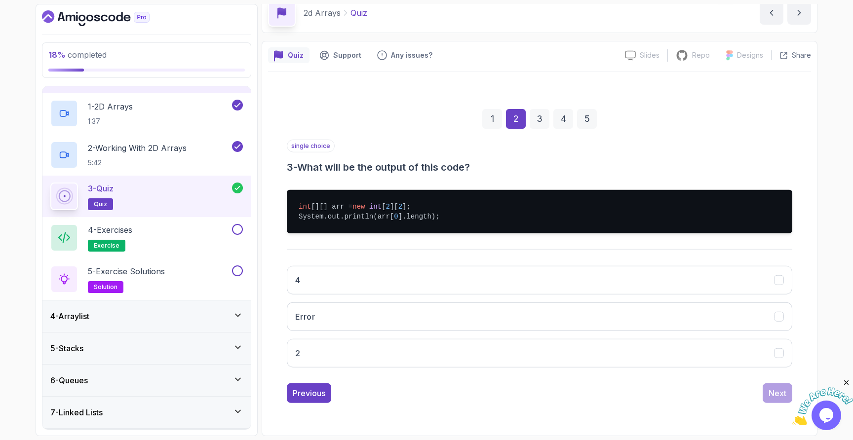
scroll to position [0, 0]
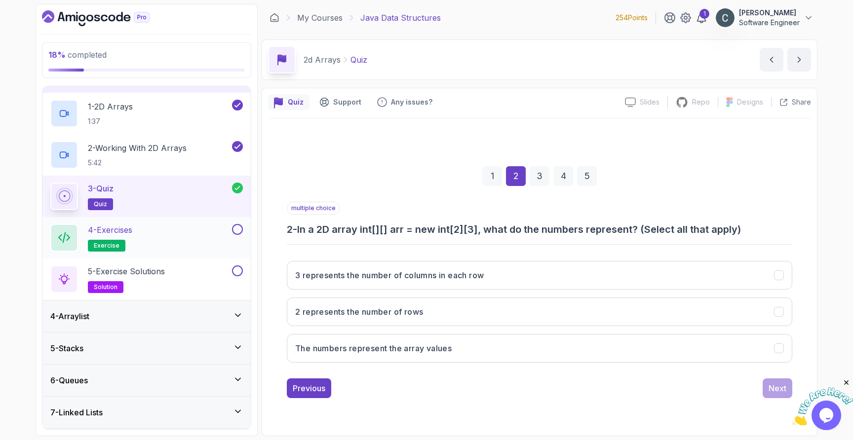
click at [170, 234] on div "4 - Exercises exercise" at bounding box center [140, 238] width 180 height 28
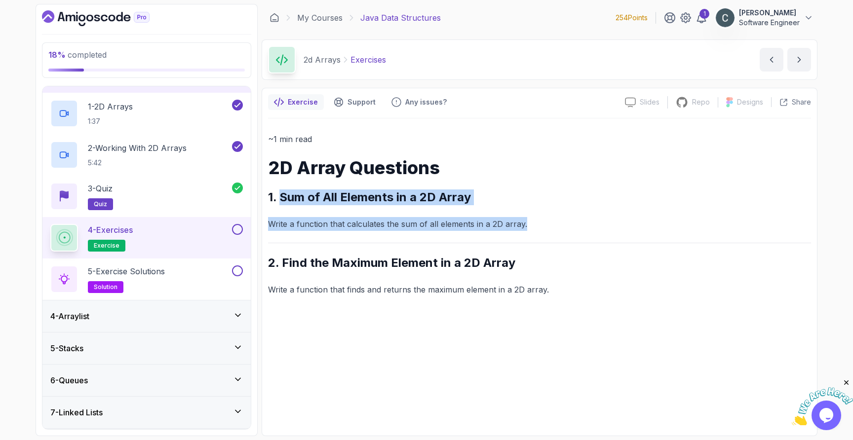
drag, startPoint x: 281, startPoint y: 197, endPoint x: 534, endPoint y: 223, distance: 254.5
click at [534, 223] on div "~1 min read 2D Array Questions 1. Sum of All Elements in a 2D Array Write a fun…" at bounding box center [539, 214] width 543 height 164
copy div "Sum of All Elements in a 2D Array Write a function that calculates the sum of a…"
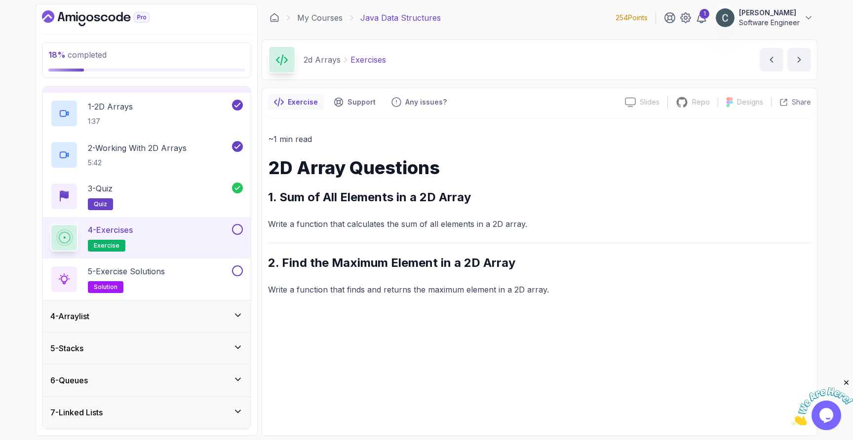
click at [296, 290] on p "Write a function that finds and returns the maximum element in a 2D array." at bounding box center [539, 290] width 543 height 14
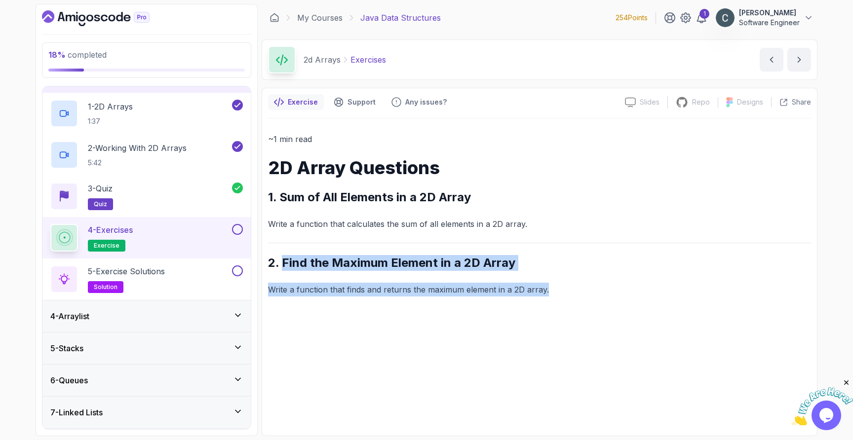
drag, startPoint x: 285, startPoint y: 263, endPoint x: 605, endPoint y: 302, distance: 322.6
click at [605, 302] on div "~1 min read 2D Array Questions 1. Sum of All Elements in a 2D Array Write a fun…" at bounding box center [539, 273] width 543 height 311
copy div "Find the Maximum Element in a 2D Array Write a function that finds and returns …"
